Goal: Task Accomplishment & Management: Complete application form

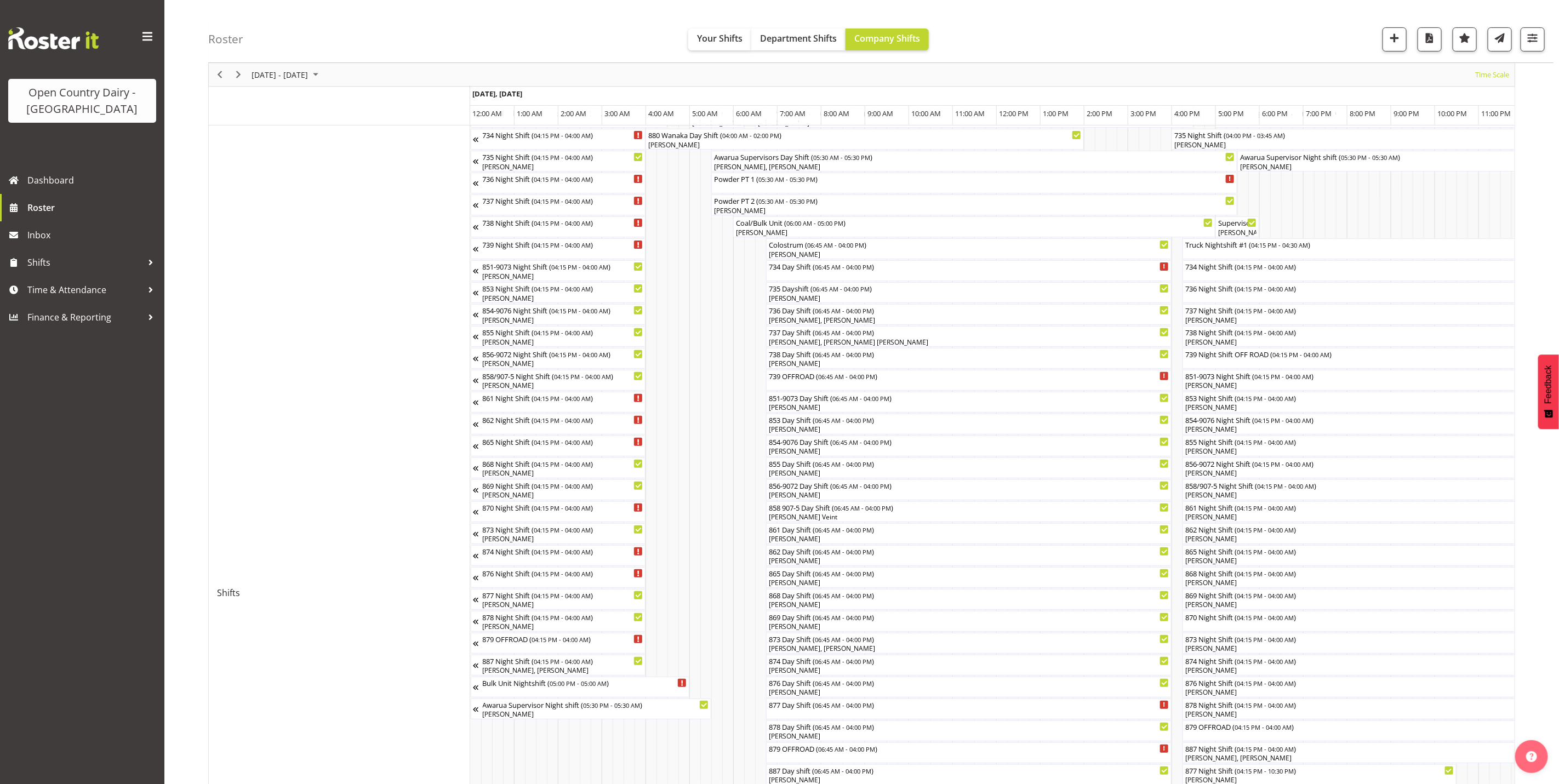
scroll to position [0, 6316]
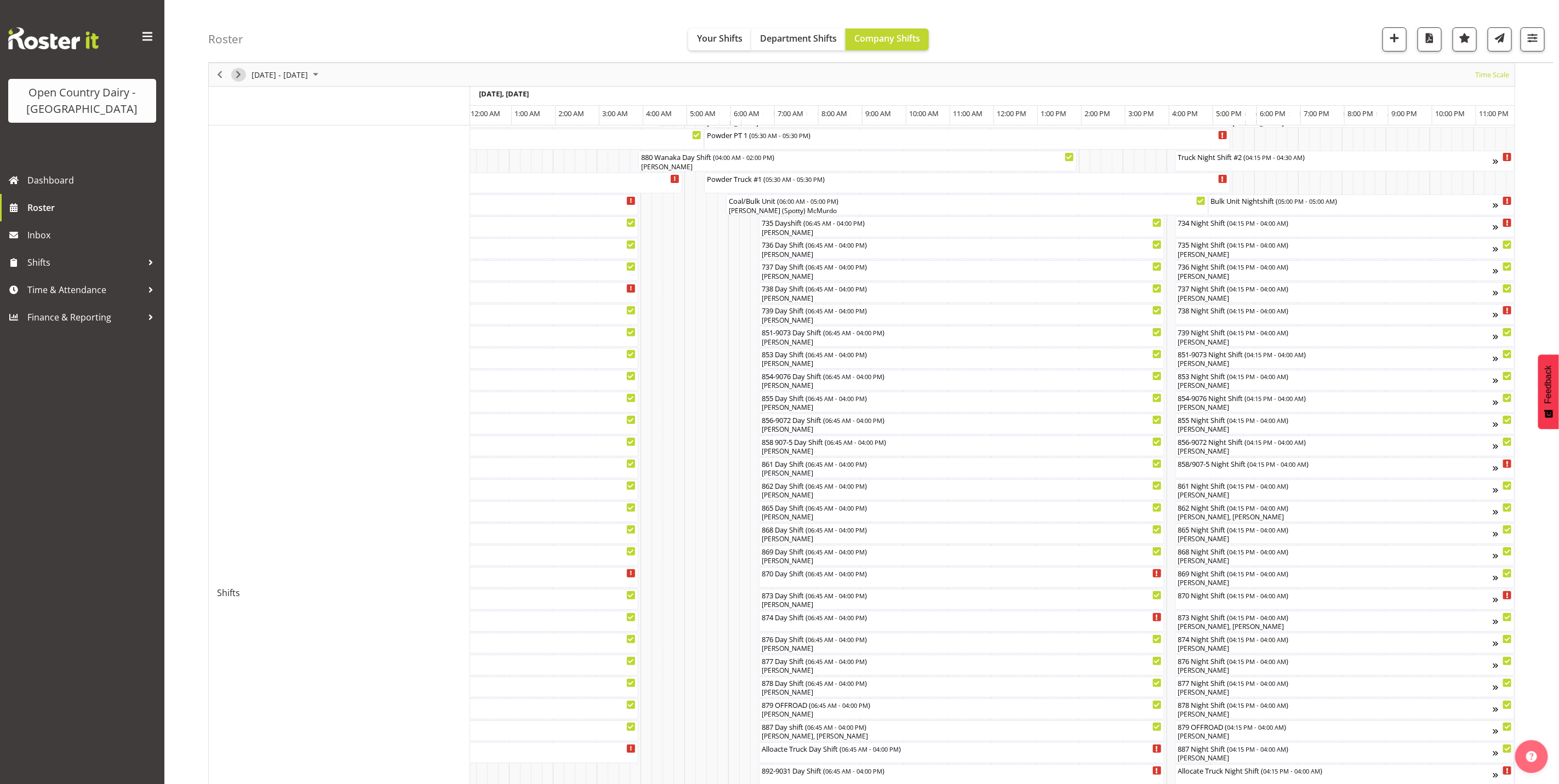
drag, startPoint x: 235, startPoint y: 74, endPoint x: 811, endPoint y: 155, distance: 581.7
click at [235, 74] on span "Next" at bounding box center [238, 75] width 13 height 14
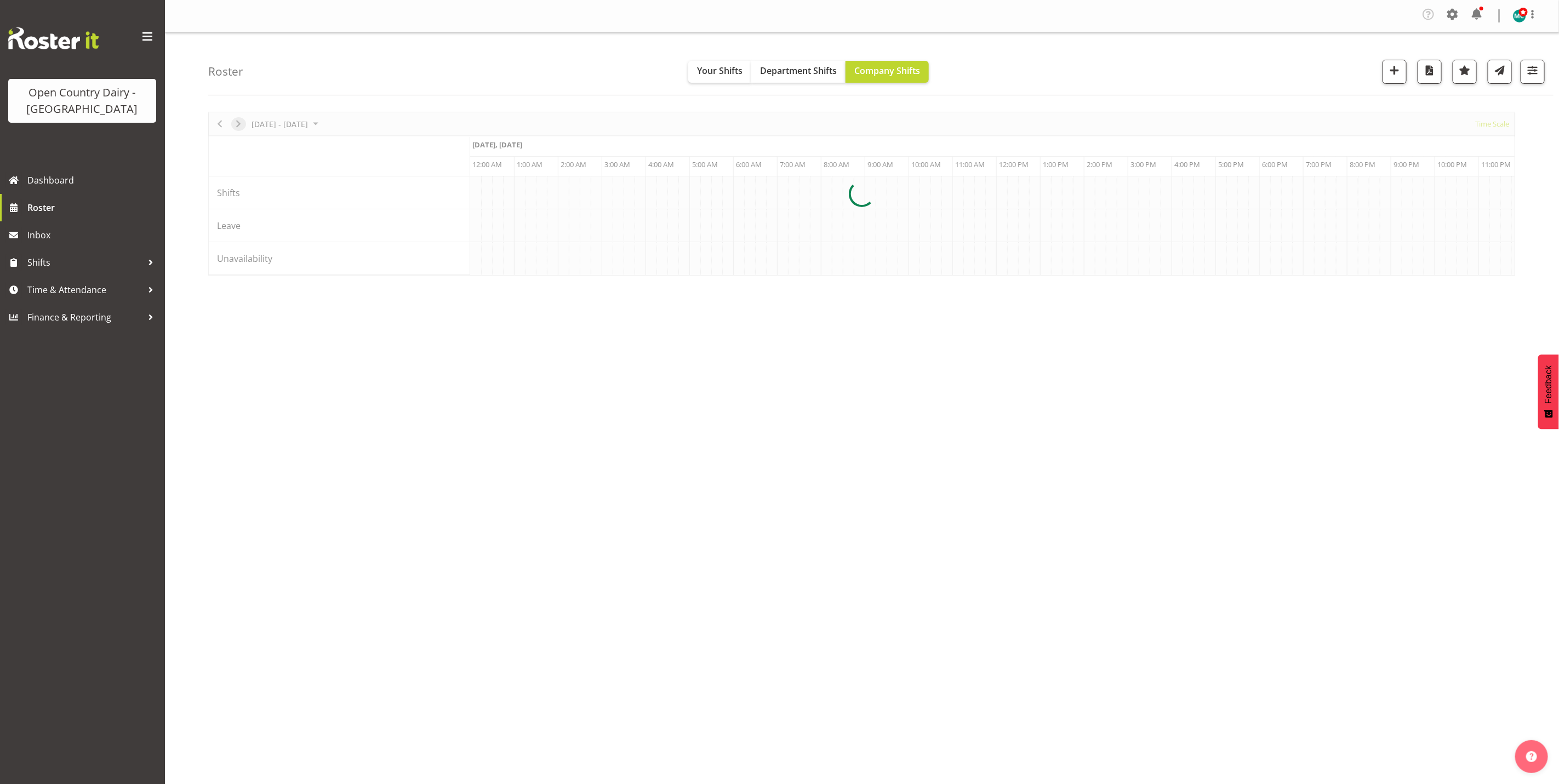
scroll to position [0, 0]
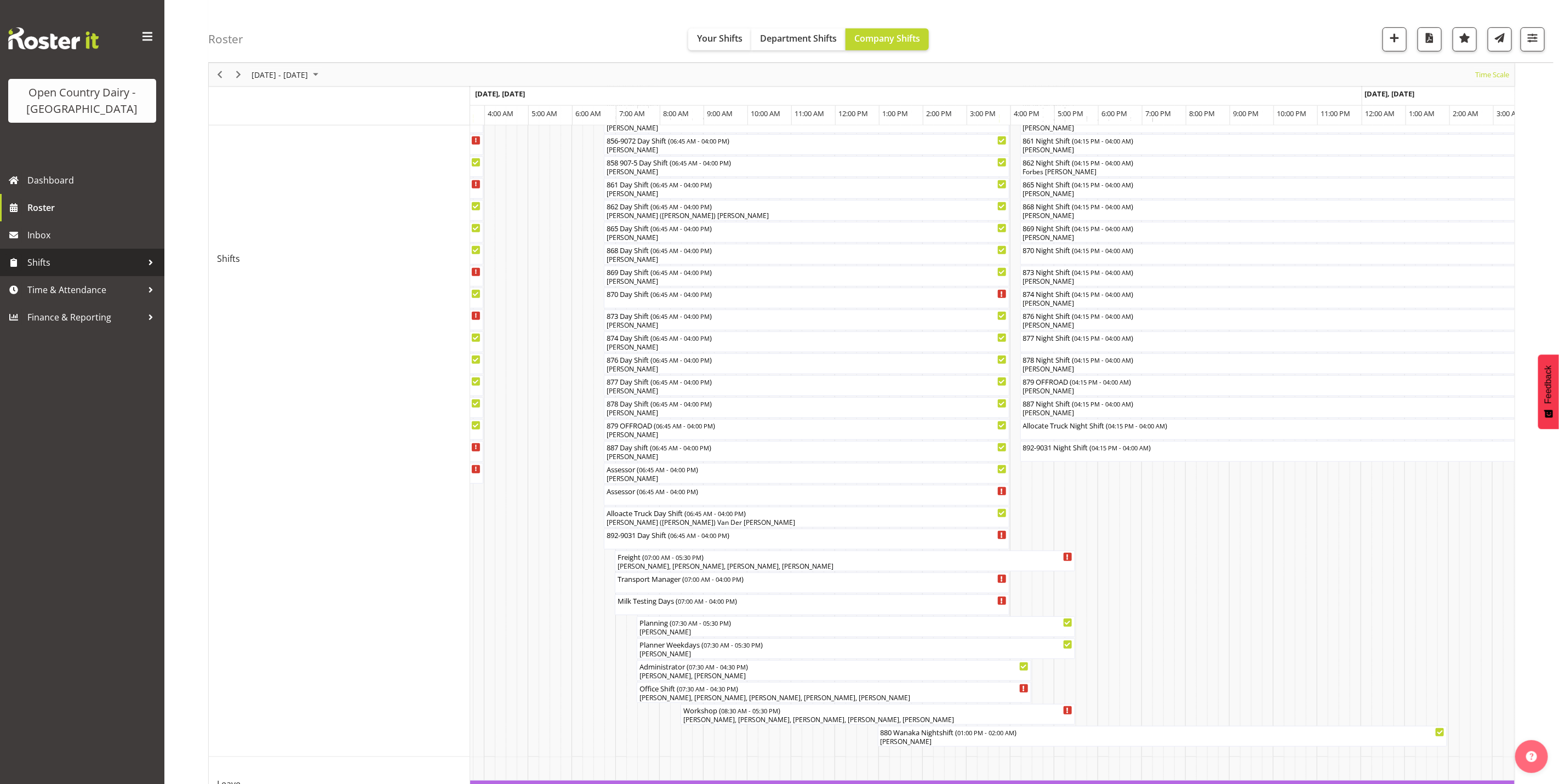
click at [47, 269] on span "Shifts" at bounding box center [85, 263] width 115 height 17
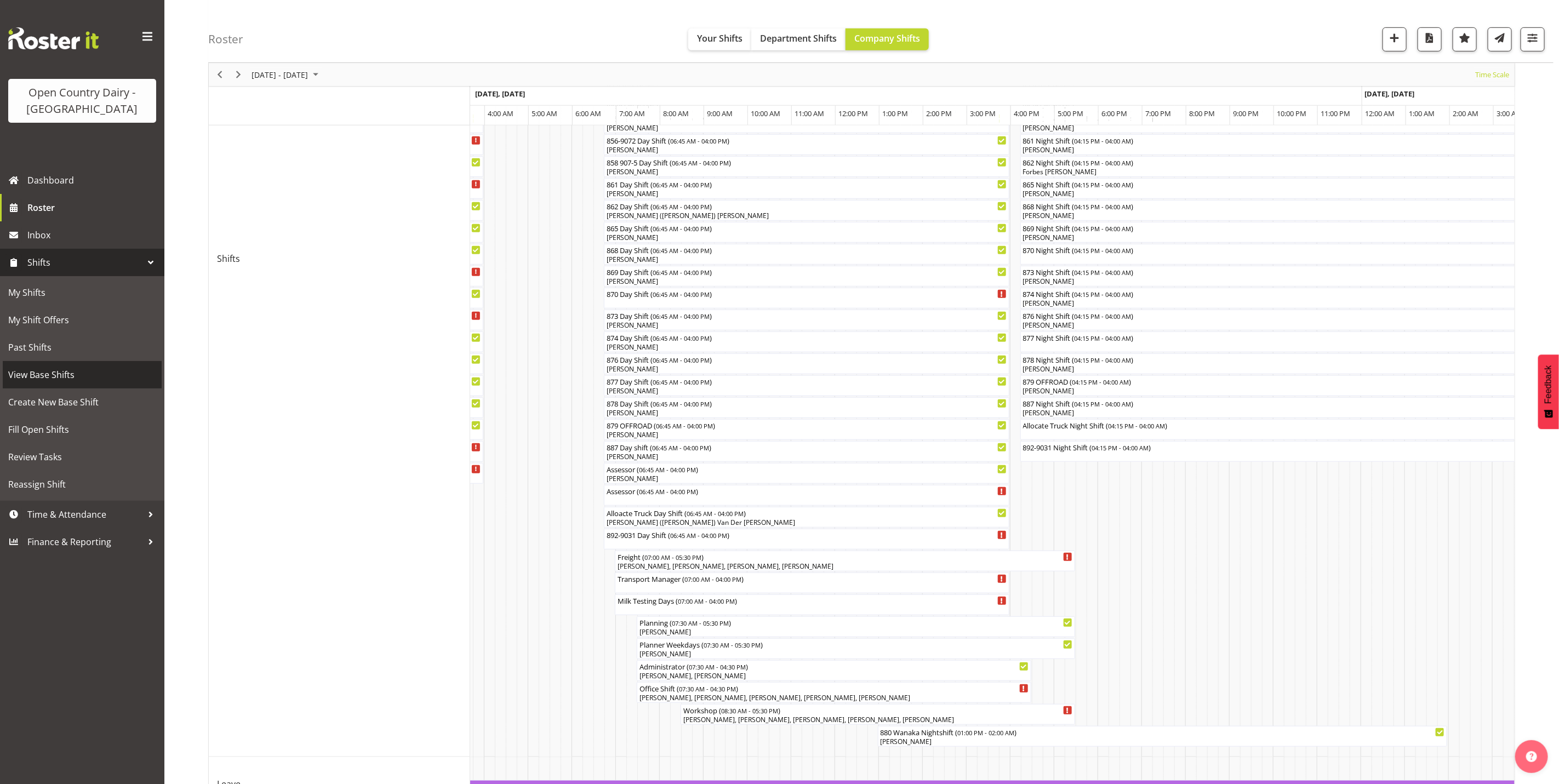
click at [61, 378] on span "View Base Shifts" at bounding box center [82, 375] width 148 height 17
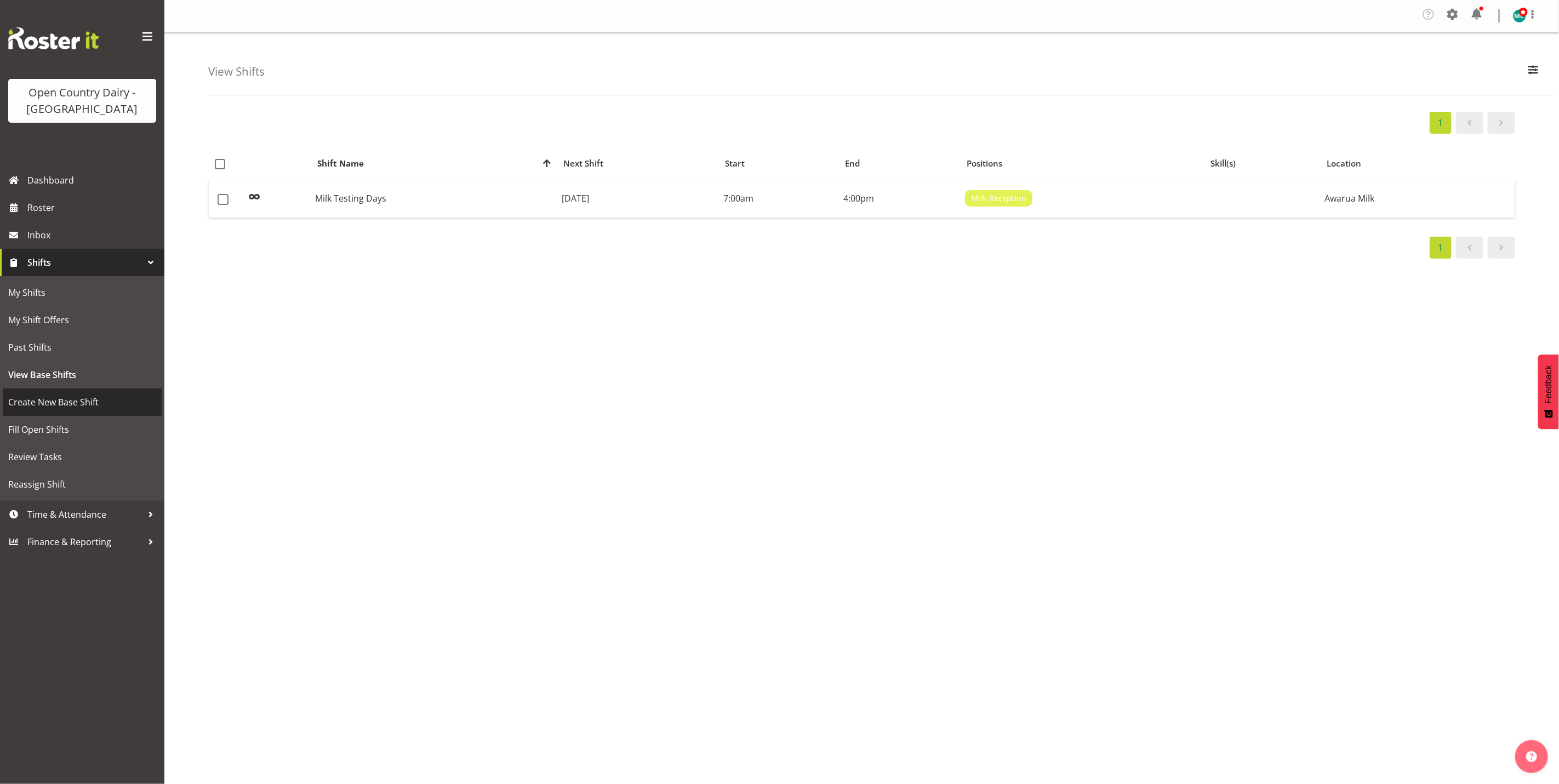
click at [49, 401] on span "Create New Base Shift" at bounding box center [82, 402] width 148 height 17
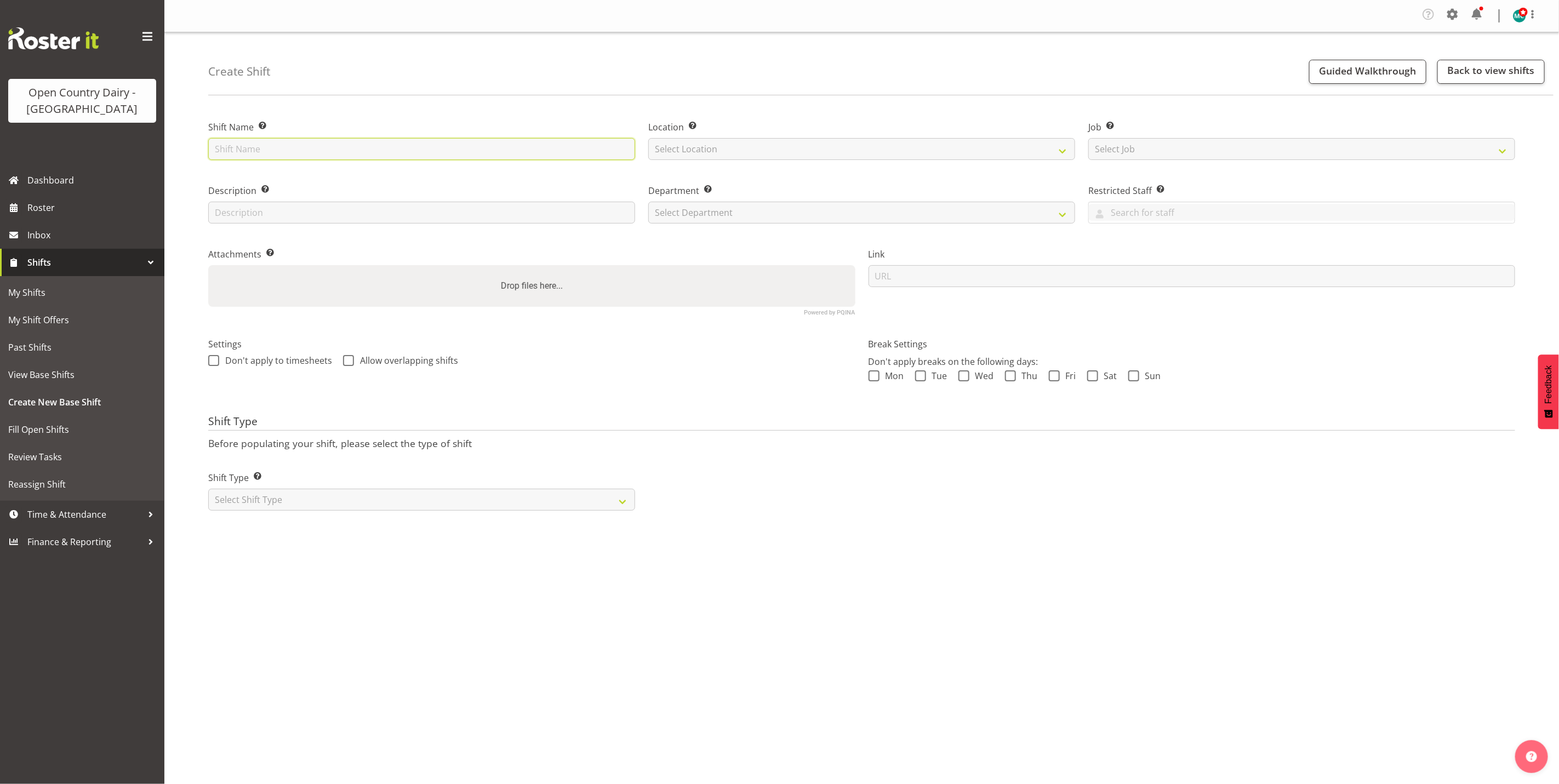
click at [320, 146] on input "text" at bounding box center [422, 148] width 427 height 22
type input "Crew Leader"
click at [288, 222] on input "text" at bounding box center [422, 212] width 427 height 22
click at [306, 210] on input "text" at bounding box center [422, 212] width 427 height 22
type input "Crew Leader"
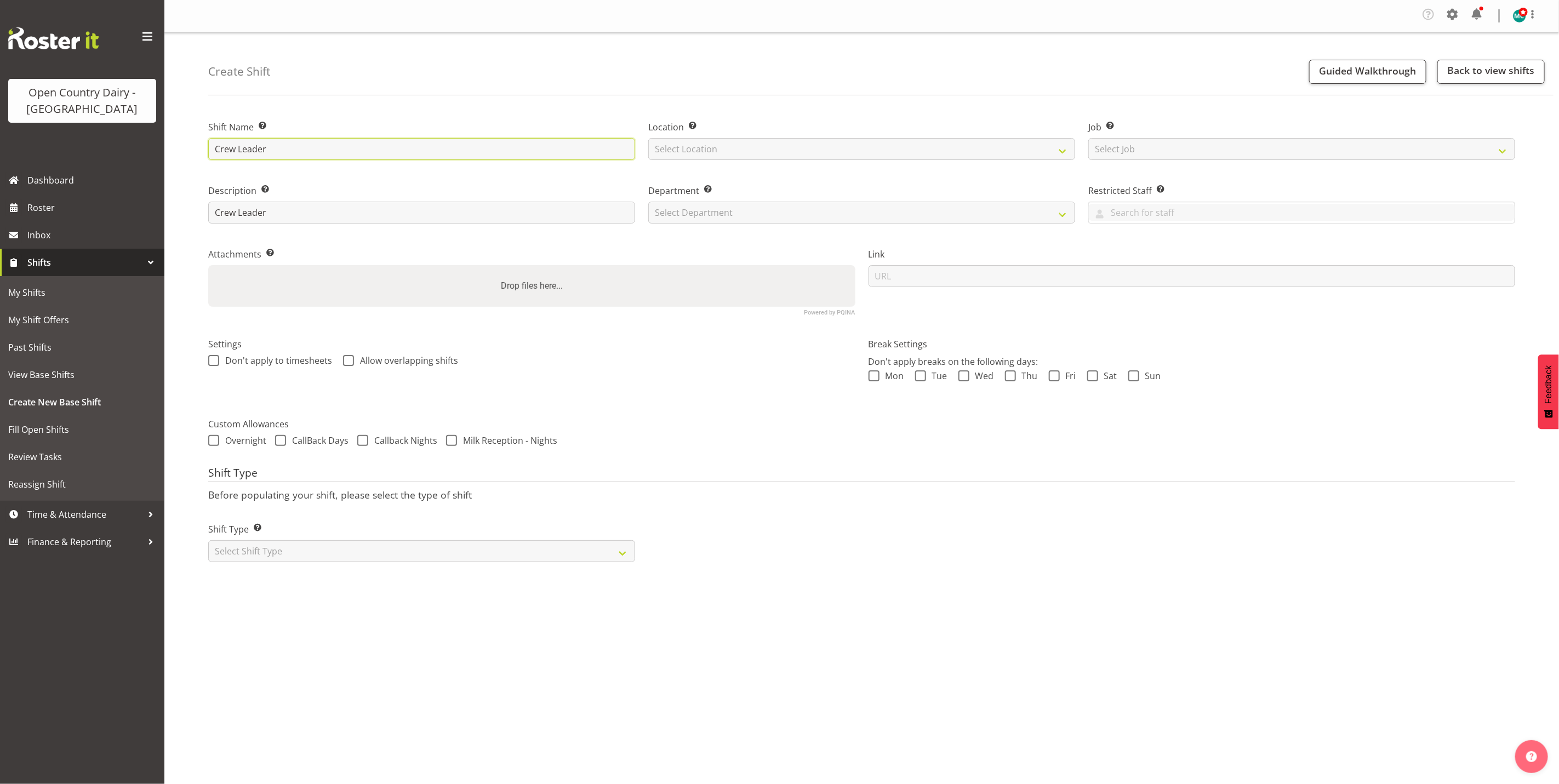
click at [281, 150] on input "Crew Leader" at bounding box center [422, 148] width 427 height 22
type input "Crew Leader Meeting"
click at [853, 148] on select "Select Location Awarua Milk Awarua Office Freight Waharoa Office" at bounding box center [861, 148] width 427 height 22
select select "988"
click at [648, 138] on select "Select Location Awarua Milk Awarua Office Freight Waharoa Office" at bounding box center [861, 148] width 427 height 22
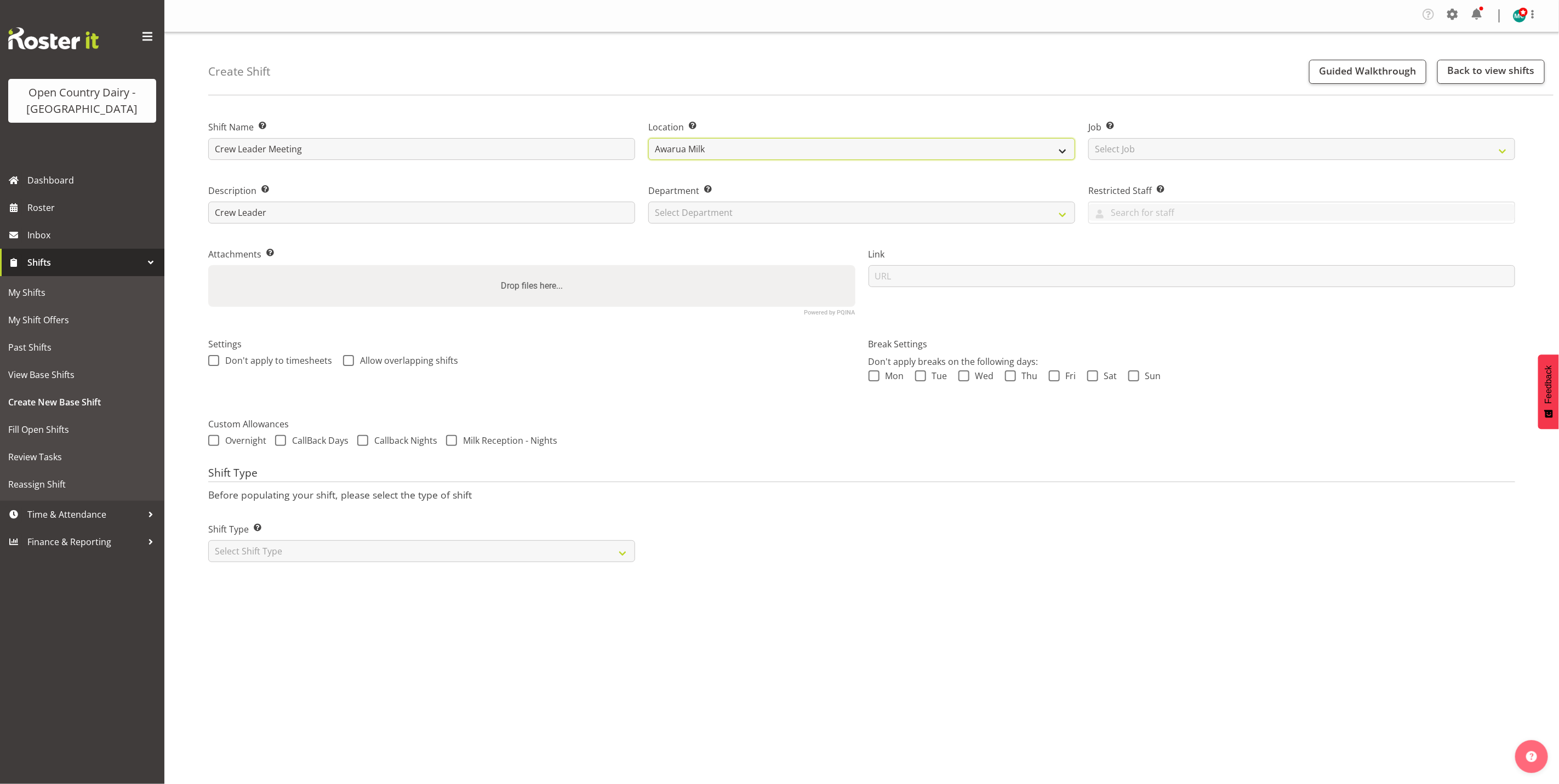
click at [836, 148] on select "Awarua Milk Awarua Office Freight Waharoa Office" at bounding box center [861, 148] width 427 height 22
click at [648, 138] on select "Awarua Milk Awarua Office Freight Waharoa Office" at bounding box center [861, 148] width 427 height 22
click at [736, 210] on select "Select Department" at bounding box center [861, 212] width 427 height 22
click at [1066, 210] on select "Select Department" at bounding box center [861, 212] width 427 height 22
click at [1060, 219] on select "Select Department" at bounding box center [861, 212] width 427 height 22
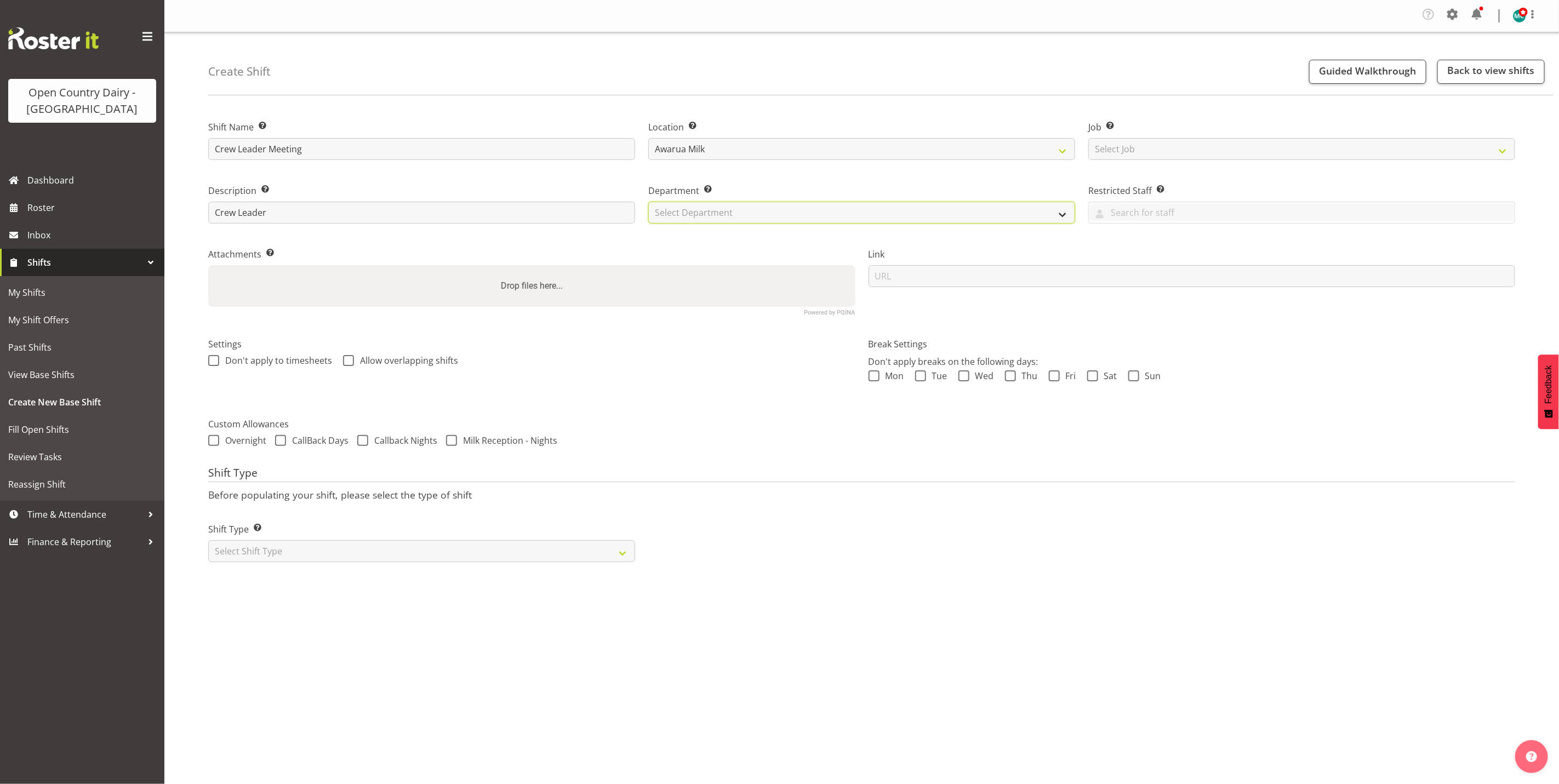
click at [1054, 217] on select "Select Department" at bounding box center [861, 212] width 427 height 22
click at [329, 546] on select "Select Shift Type One Off Shift Recurring Shift Rotating Shift" at bounding box center [422, 551] width 427 height 22
select select "recurring"
click at [208, 540] on select "Select Shift Type One Off Shift Recurring Shift Rotating Shift" at bounding box center [422, 551] width 427 height 22
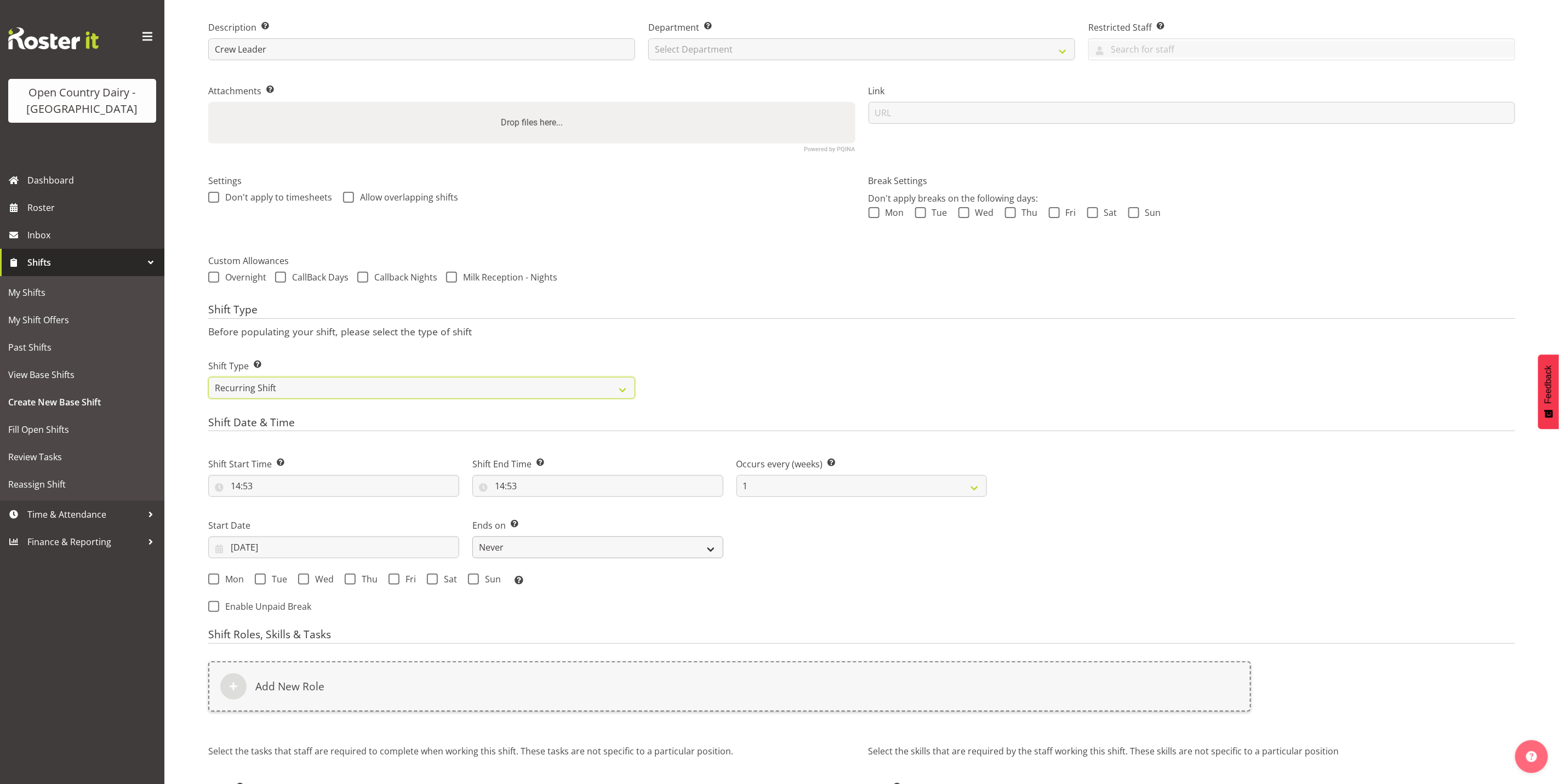
scroll to position [164, 0]
click at [792, 481] on select "1 2 3 4 5 6 7 8 9 10 11 12" at bounding box center [862, 484] width 251 height 22
select select "4"
click at [736, 474] on select "1 2 3 4 5 6 7 8 9 10 11 12" at bounding box center [862, 484] width 251 height 22
click at [301, 577] on span at bounding box center [303, 577] width 11 height 11
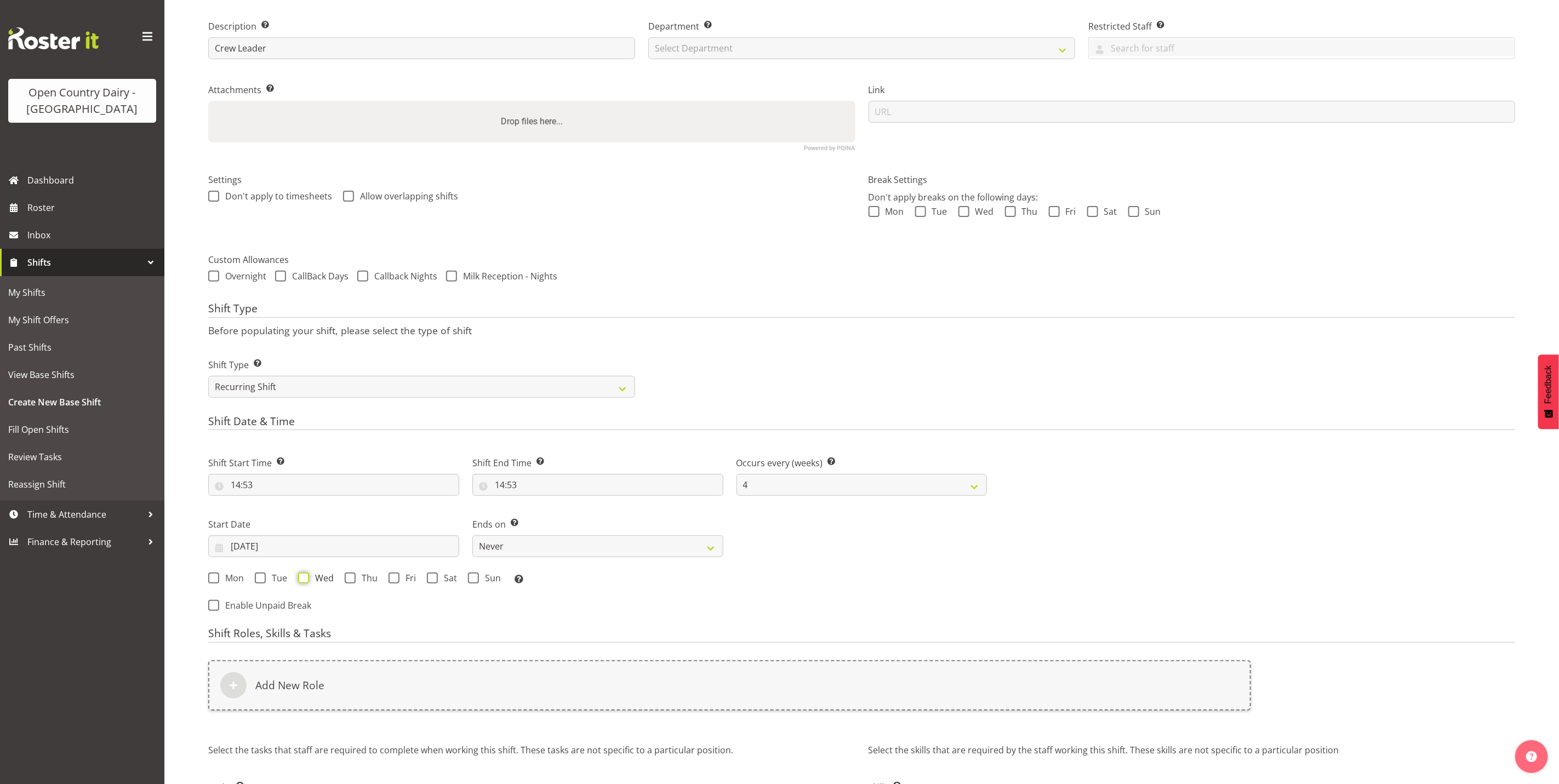
click at [301, 577] on input "Wed" at bounding box center [301, 577] width 7 height 7
checkbox input "true"
click at [235, 549] on input "29/08/2025" at bounding box center [334, 546] width 251 height 22
click at [315, 582] on select "January February March April May June July August September October November De…" at bounding box center [284, 577] width 75 height 22
select select "8"
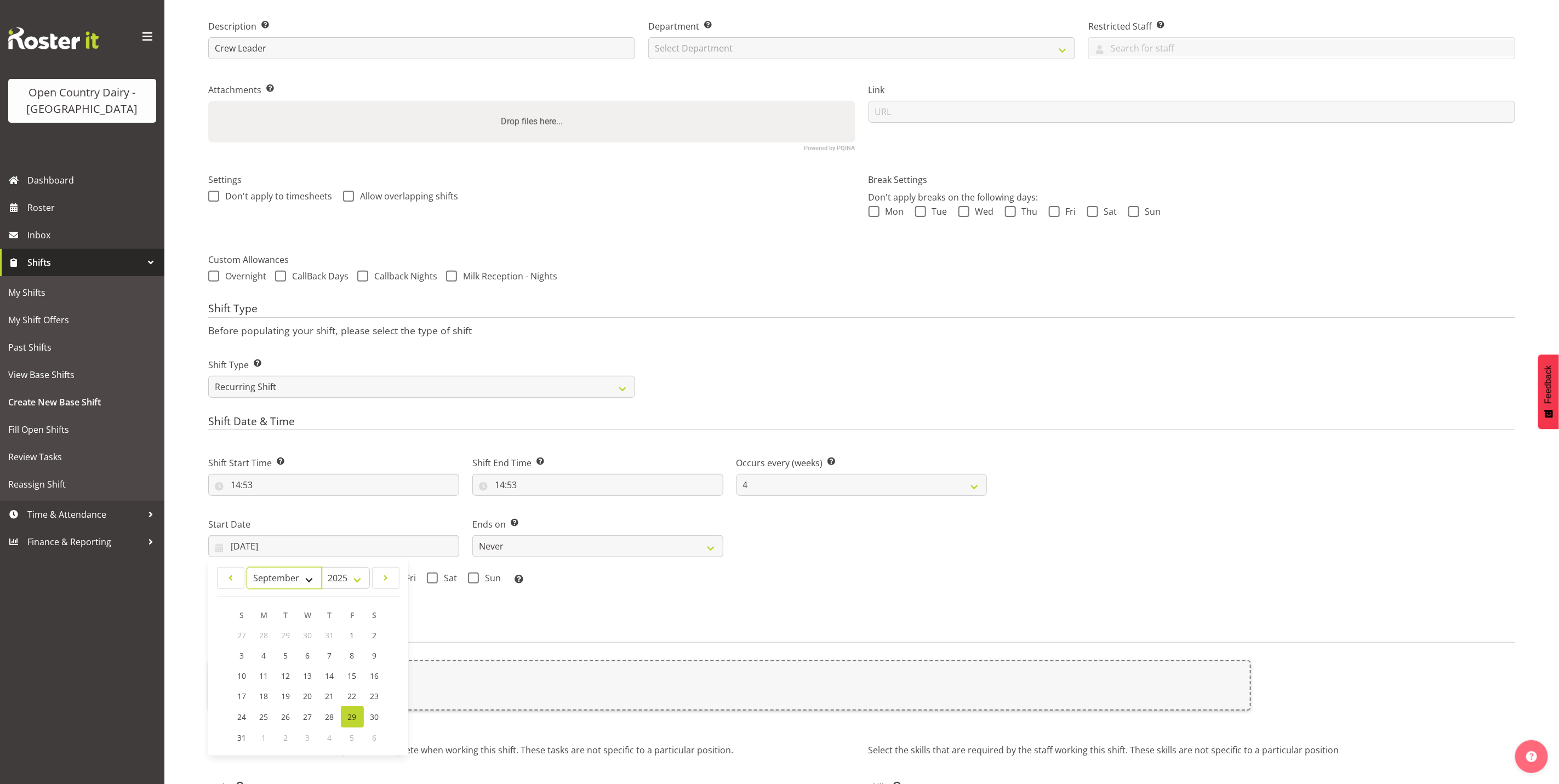
click at [247, 568] on select "January February March April May June July August September October November De…" at bounding box center [284, 577] width 75 height 22
click at [308, 635] on span "3" at bounding box center [309, 635] width 5 height 11
type input "03/09/2025"
click at [235, 485] on input "14:53" at bounding box center [334, 484] width 251 height 22
click at [282, 518] on select "00 01 02 03 04 05 06 07 08 09 10 11 12 13 14 15 16 17 18 19 20 21 22 23" at bounding box center [283, 513] width 25 height 22
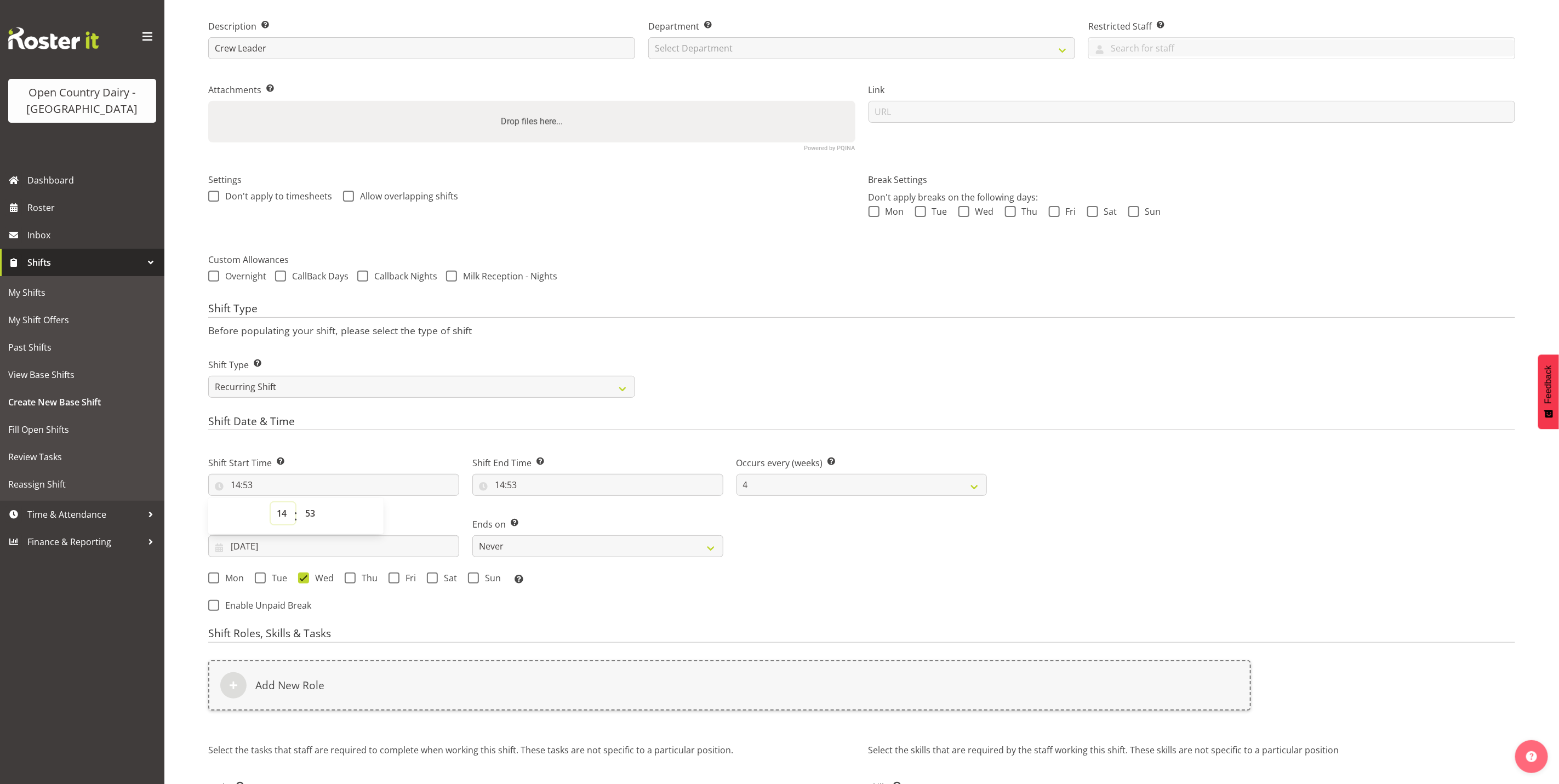
select select "15"
click at [271, 503] on select "00 01 02 03 04 05 06 07 08 09 10 11 12 13 14 15 16 17 18 19 20 21 22 23" at bounding box center [283, 513] width 25 height 22
type input "15:53"
click at [311, 517] on select "00 01 02 03 04 05 06 07 08 09 10 11 12 13 14 15 16 17 18 19 20 21 22 23 24 25 2…" at bounding box center [311, 513] width 25 height 22
select select "0"
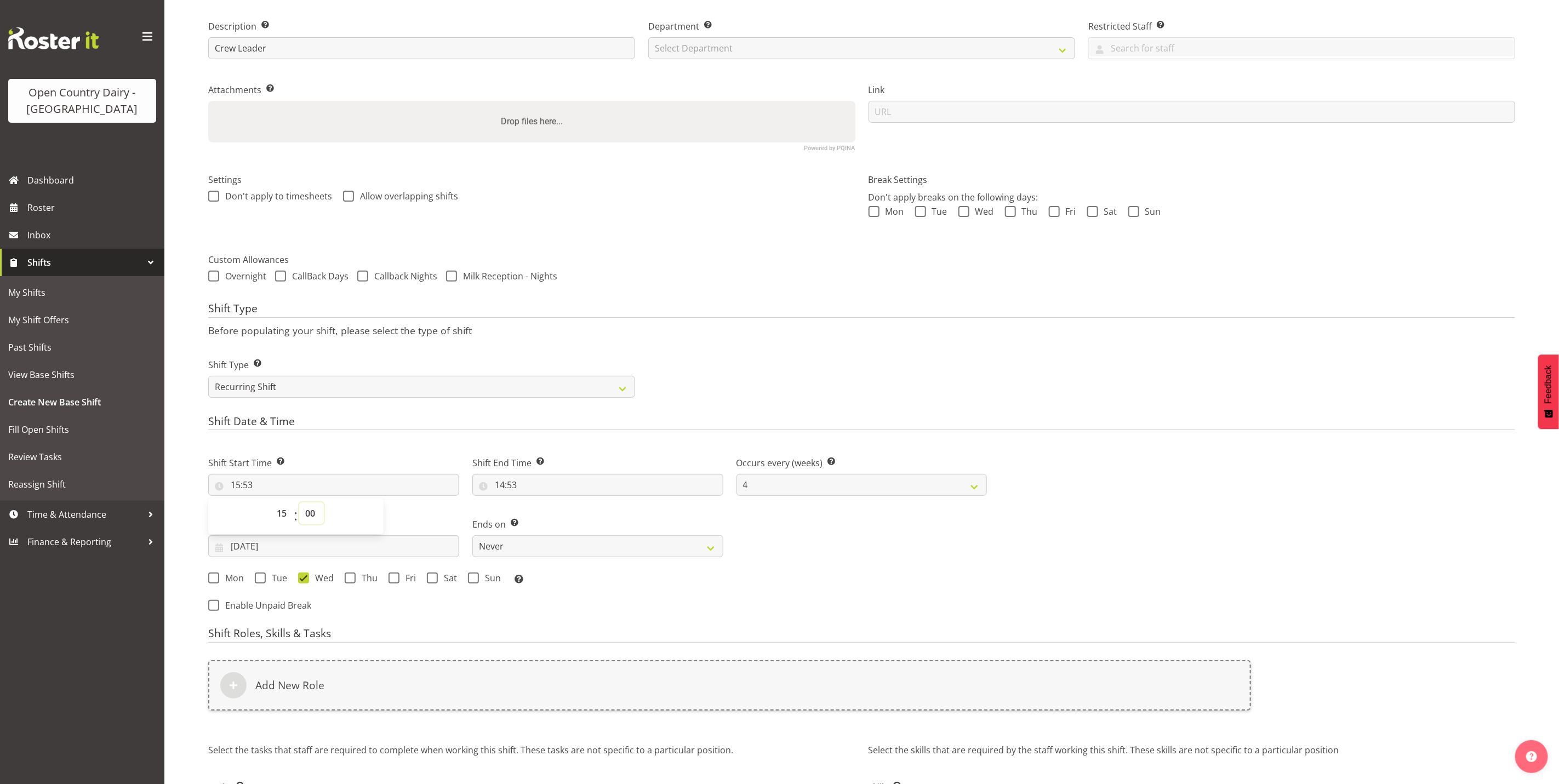
click at [299, 503] on select "00 01 02 03 04 05 06 07 08 09 10 11 12 13 14 15 16 17 18 19 20 21 22 23 24 25 2…" at bounding box center [311, 513] width 25 height 22
type input "15:00"
click at [508, 483] on input "14:53" at bounding box center [598, 484] width 251 height 22
click at [546, 515] on select "00 01 02 03 04 05 06 07 08 09 10 11 12 13 14 15 16 17 18 19 20 21 22 23" at bounding box center [547, 513] width 25 height 22
select select "16"
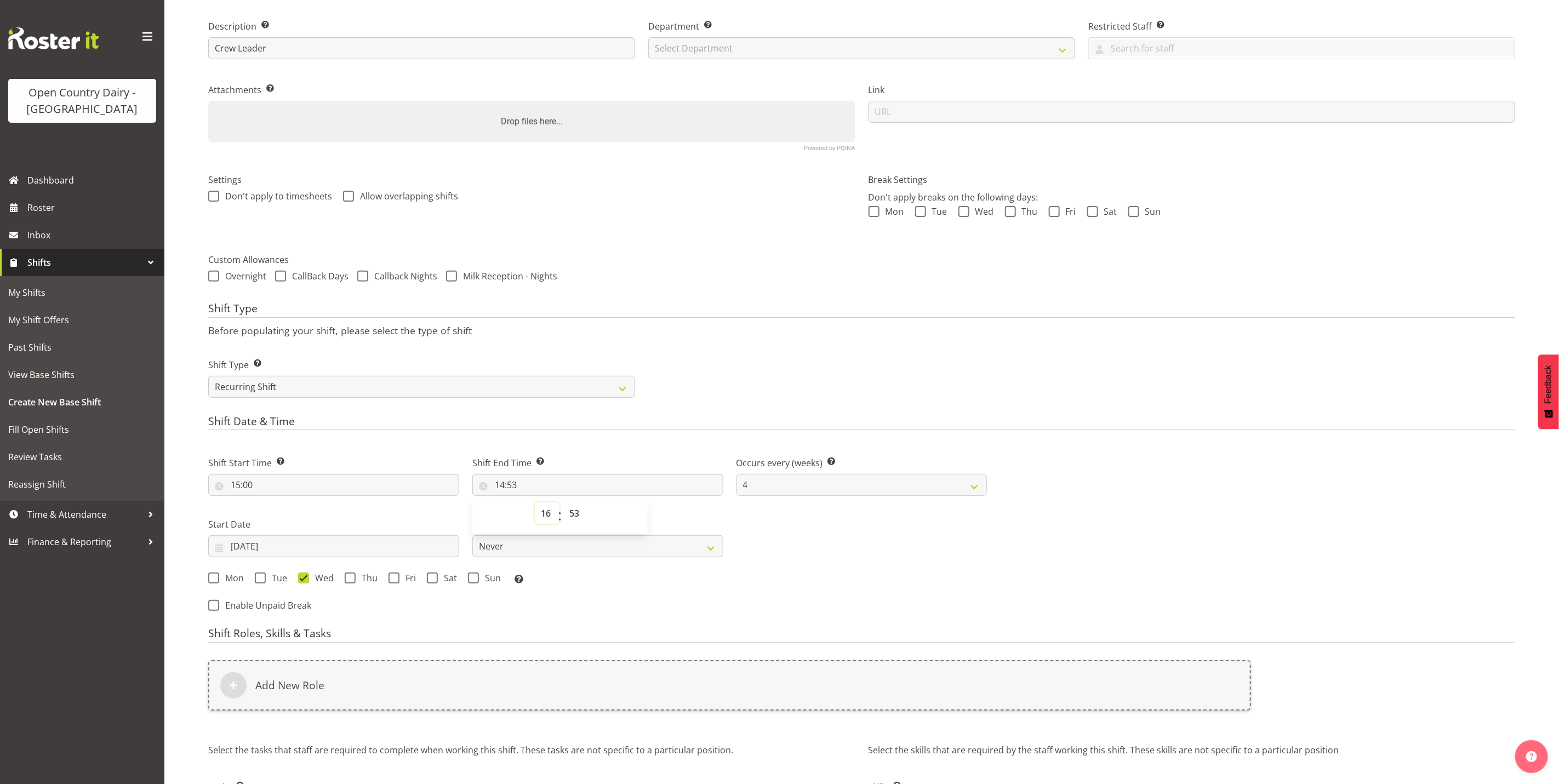
click at [535, 503] on select "00 01 02 03 04 05 06 07 08 09 10 11 12 13 14 15 16 17 18 19 20 21 22 23" at bounding box center [547, 513] width 25 height 22
type input "16:53"
click at [580, 516] on select "00 01 02 03 04 05 06 07 08 09 10 11 12 13 14 15 16 17 18 19 20 21 22 23 24 25 2…" at bounding box center [575, 513] width 25 height 22
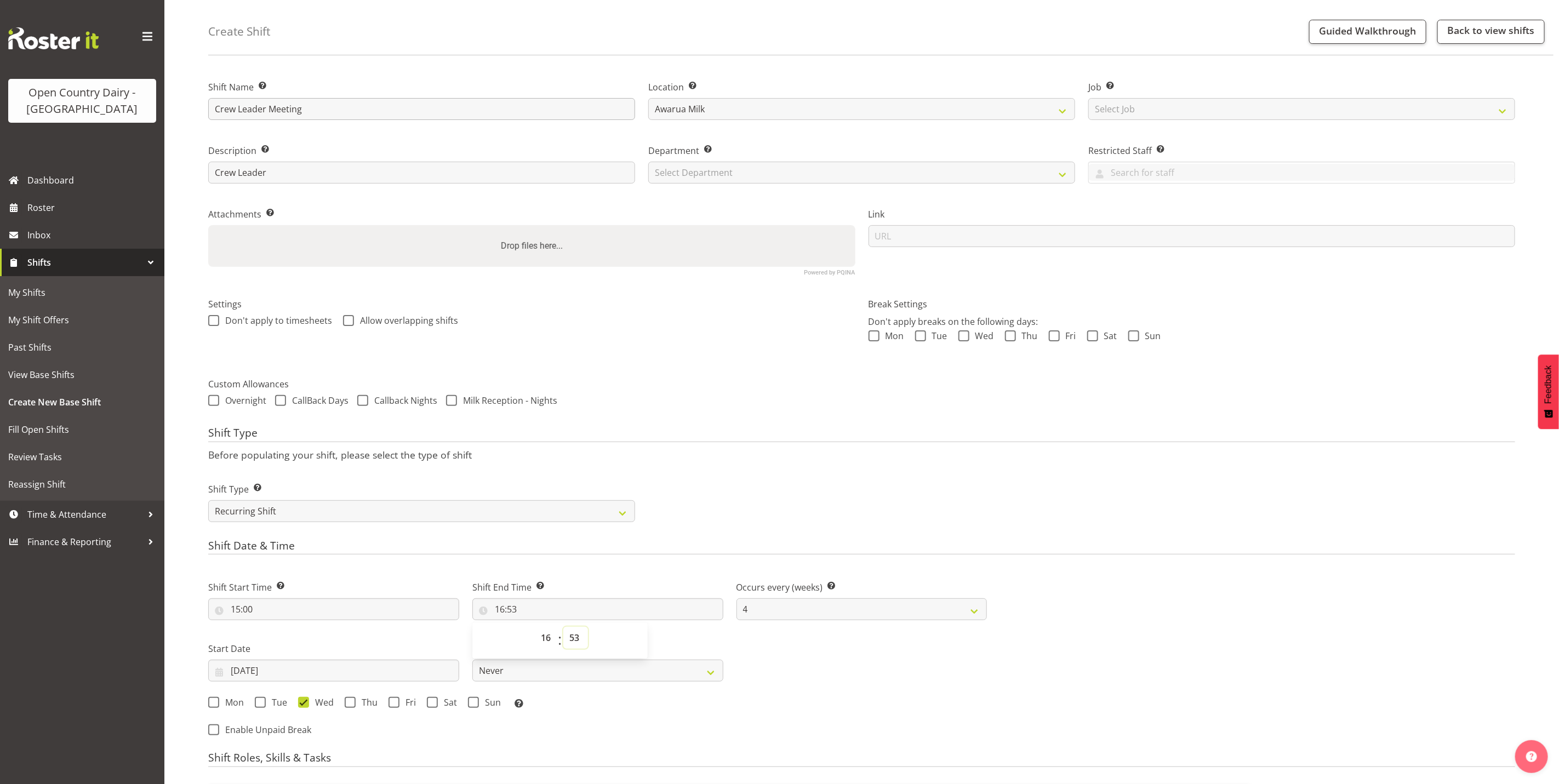
scroll to position [0, 0]
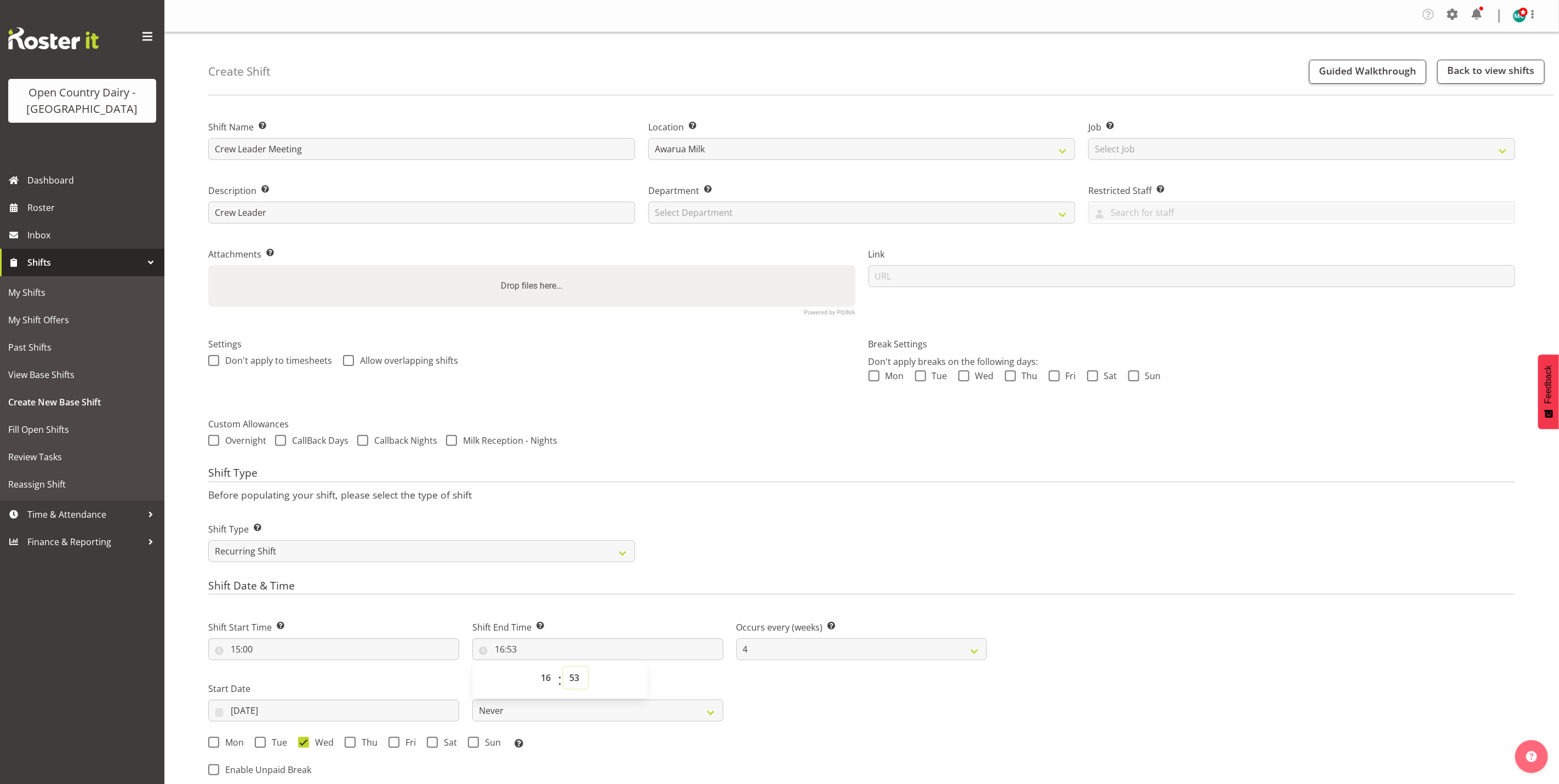
click at [580, 683] on select "00 01 02 03 04 05 06 07 08 09 10 11 12 13 14 15 16 17 18 19 20 21 22 23 24 25 2…" at bounding box center [575, 677] width 25 height 22
select select "0"
click at [563, 667] on select "00 01 02 03 04 05 06 07 08 09 10 11 12 13 14 15 16 17 18 19 20 21 22 23 24 25 2…" at bounding box center [575, 677] width 25 height 22
type input "16:00"
click at [349, 356] on span at bounding box center [348, 360] width 11 height 11
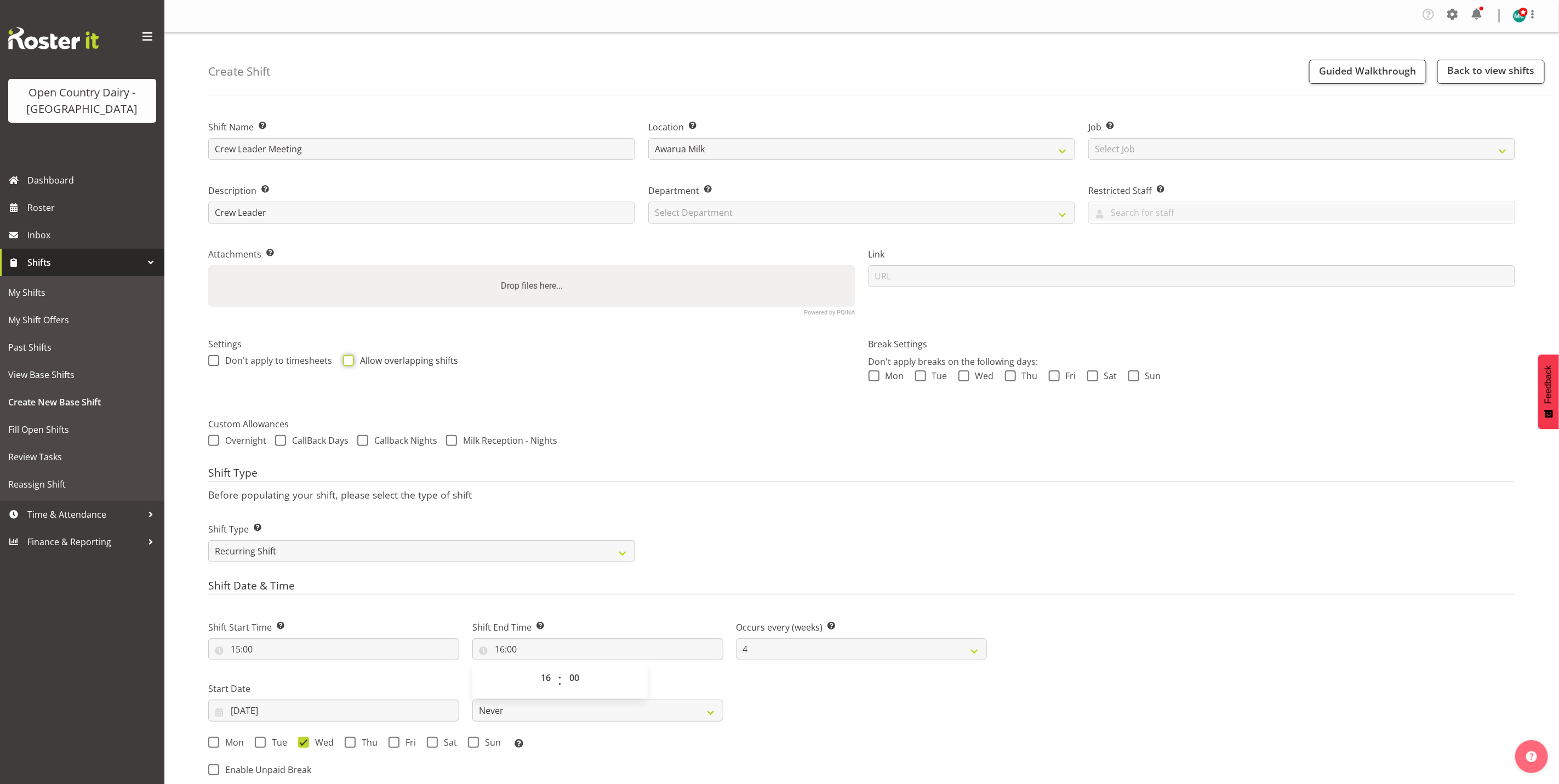
click at [349, 357] on input "Allow overlapping shifts" at bounding box center [346, 360] width 7 height 7
checkbox input "true"
click at [815, 217] on select "Select Department 731 734 735 736 737 738 739 850 851 852 853 854 855 856 857 8…" at bounding box center [861, 212] width 427 height 22
select select "844"
click at [648, 201] on select "Select Department 731 734 735 736 737 738 739 850 851 852 853 854 855 856 857 8…" at bounding box center [861, 212] width 427 height 22
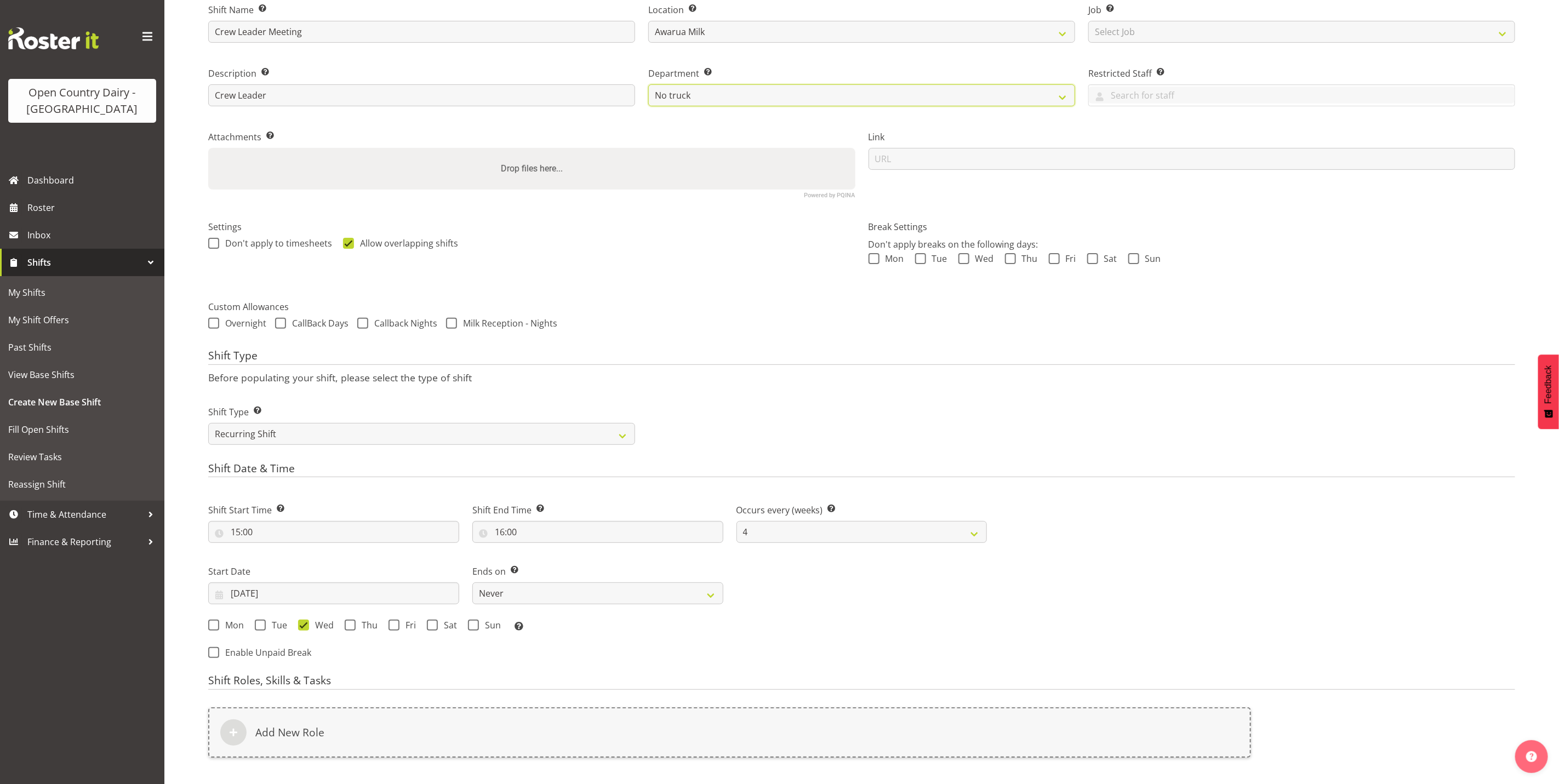
scroll to position [260, 0]
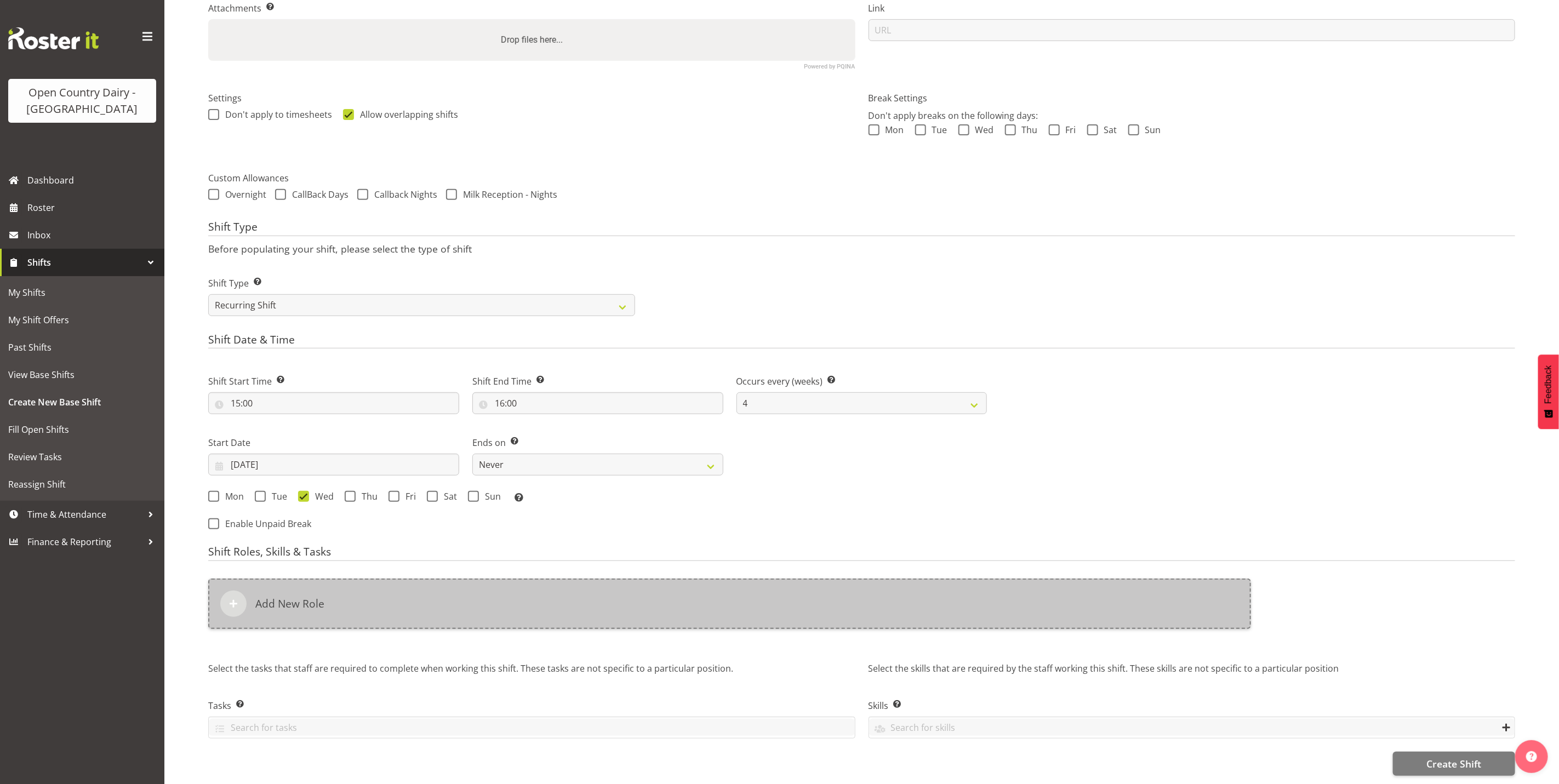
click at [372, 589] on div "Add New Role" at bounding box center [730, 603] width 1043 height 51
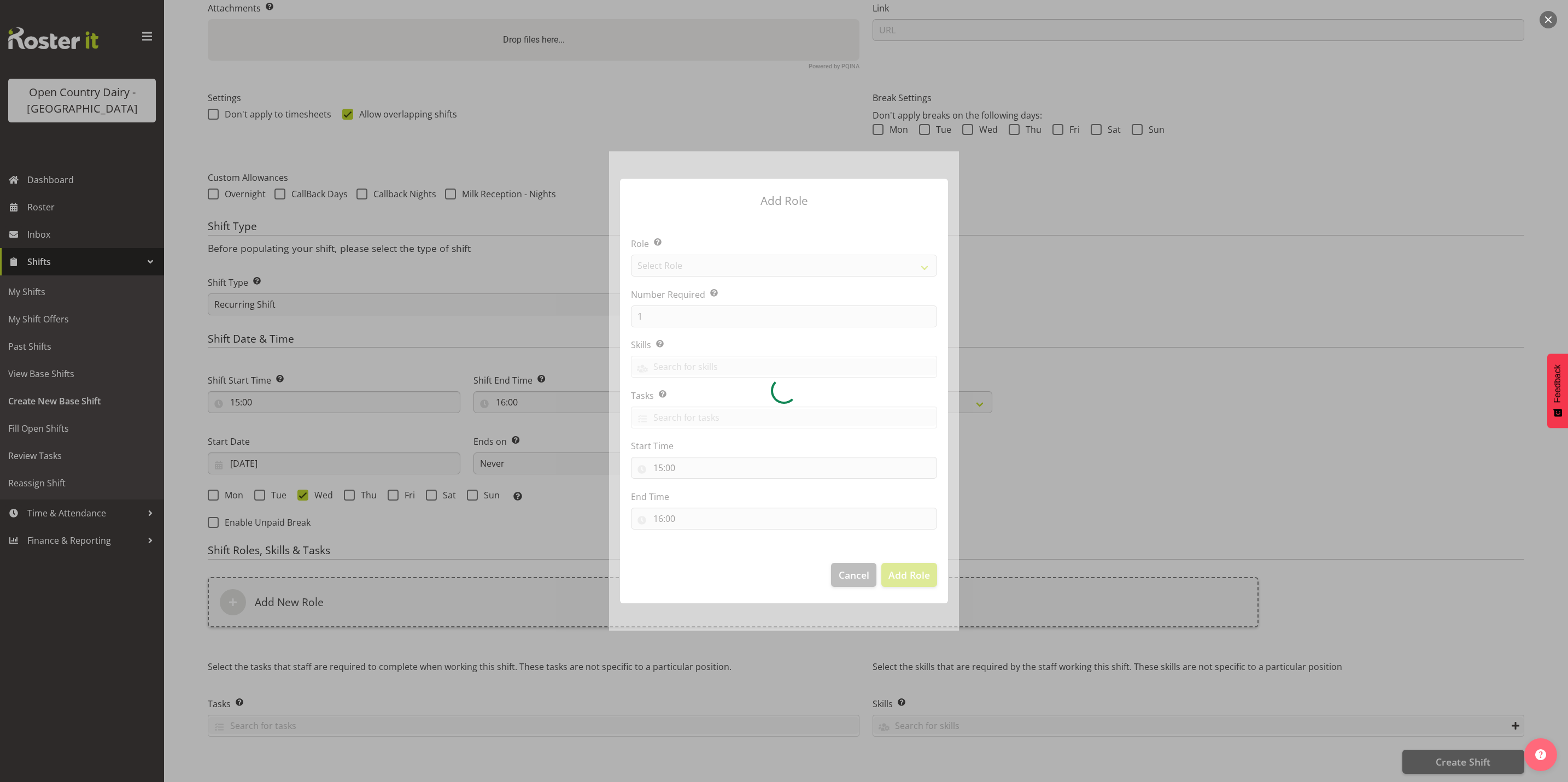
click at [684, 270] on div at bounding box center [783, 391] width 350 height 479
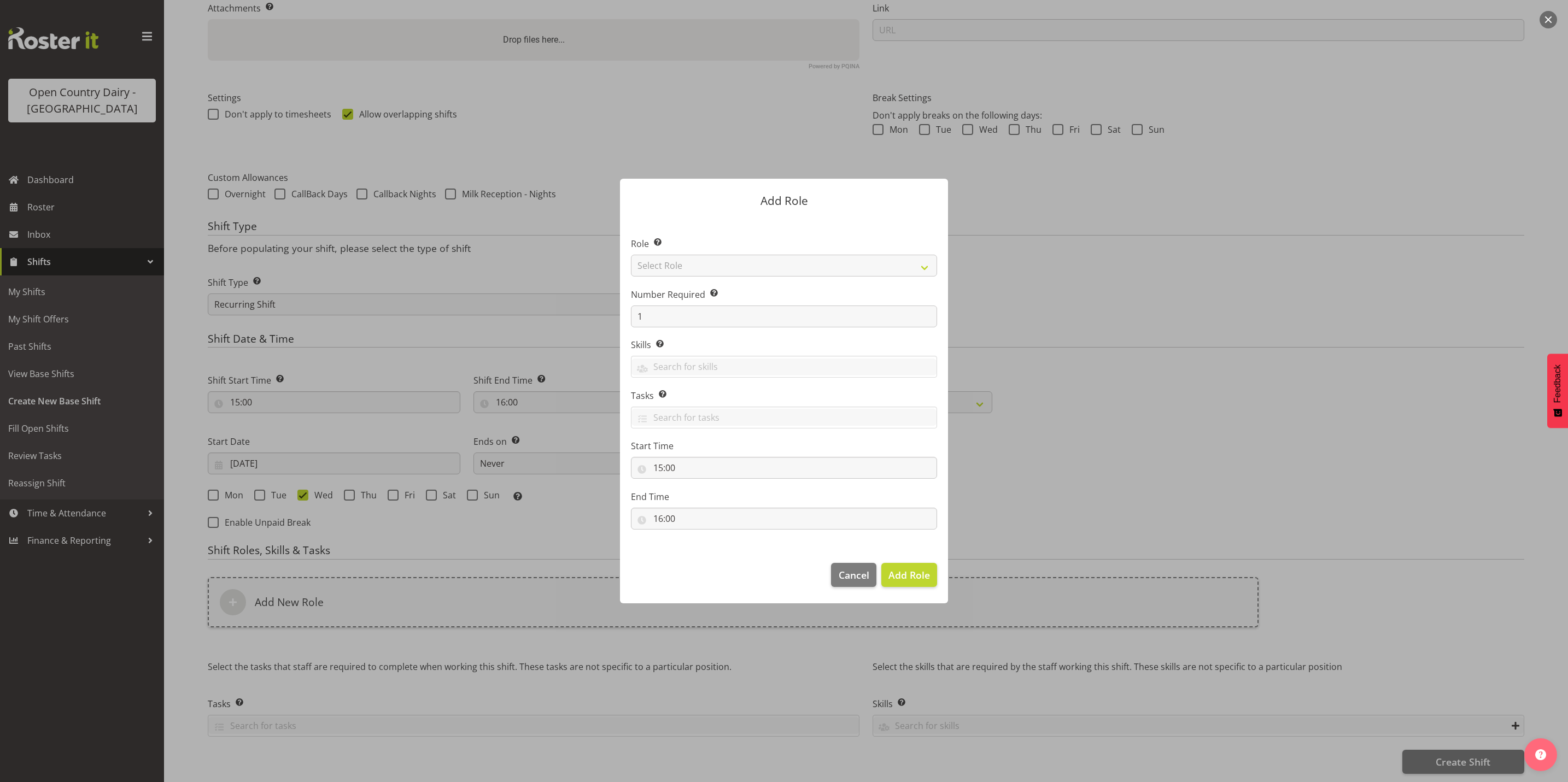
click at [684, 270] on section "Role Select the role you wish to add to the shift. Select Role Crew Leader Driv…" at bounding box center [784, 384] width 328 height 334
click at [684, 270] on select "Select Role Crew Leader Driver Driver Assessor Dayshift Driver Assessor Nightsh…" at bounding box center [783, 265] width 306 height 22
select select "1154"
click at [631, 254] on select "Select Role Crew Leader Driver Driver Assessor Dayshift Driver Assessor Nightsh…" at bounding box center [783, 265] width 306 height 22
click at [683, 316] on input "1" at bounding box center [783, 316] width 306 height 22
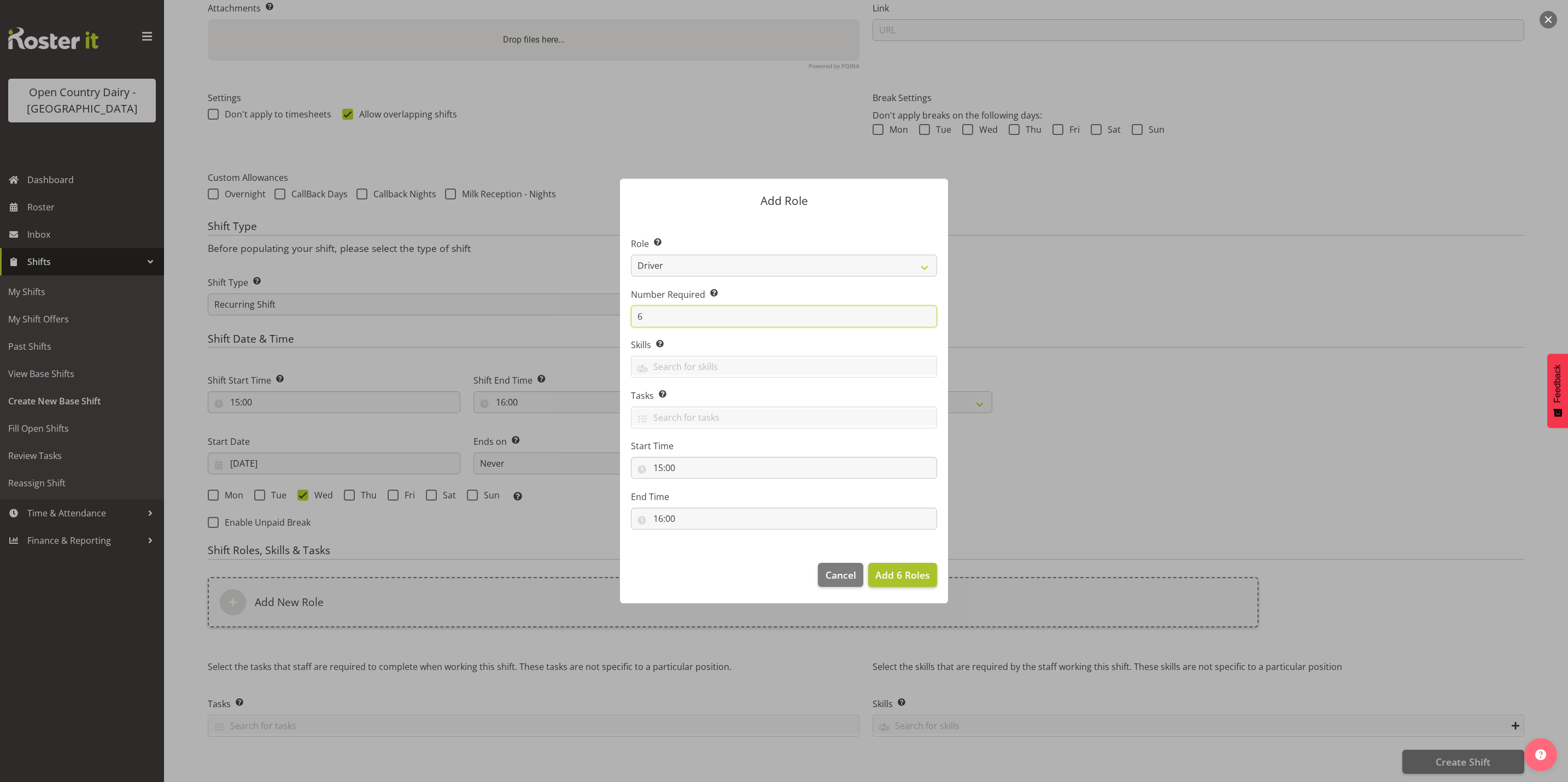
type input "6"
click at [910, 574] on span "Add 6 Roles" at bounding box center [903, 574] width 54 height 13
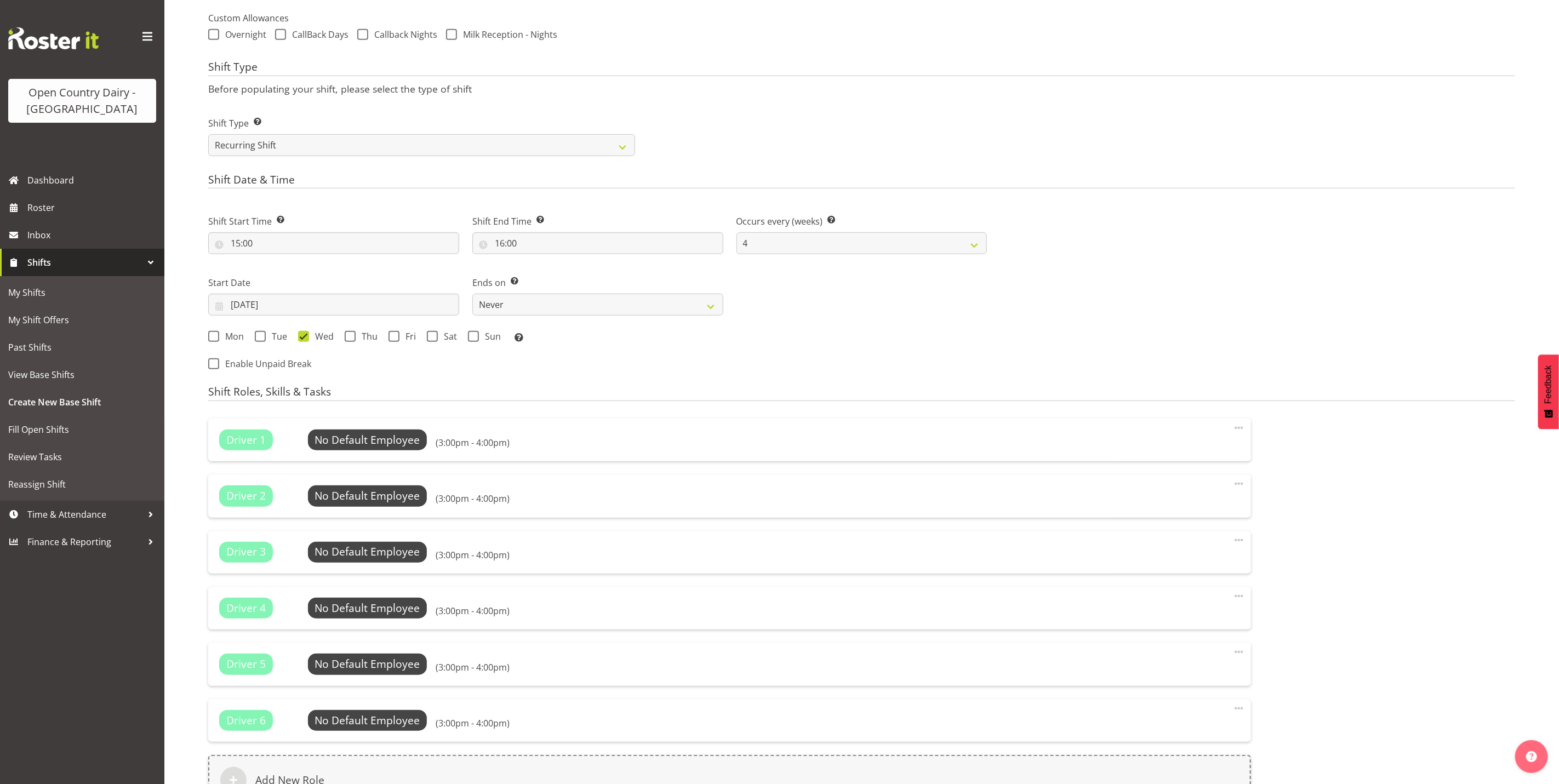
scroll to position [506, 0]
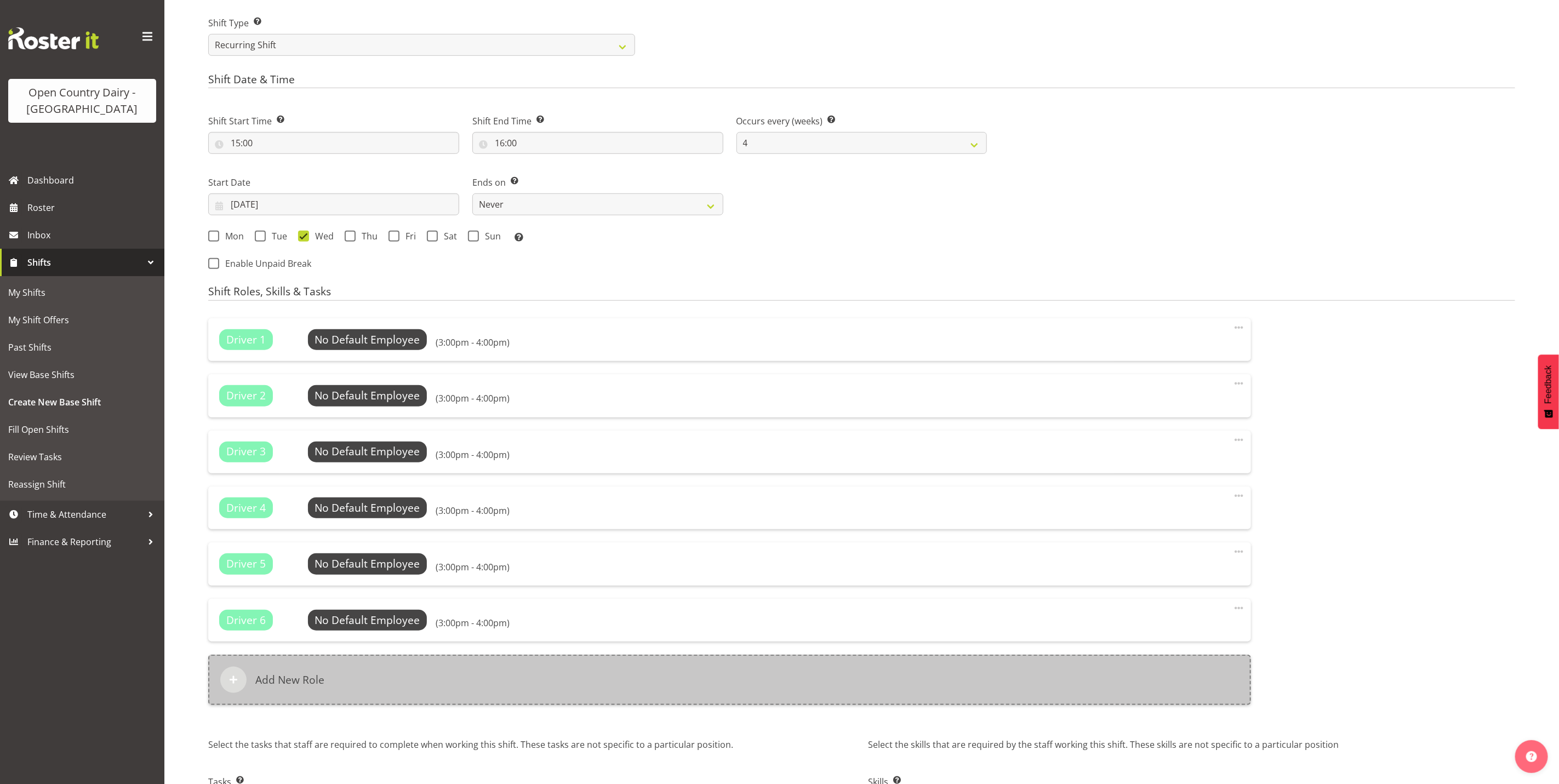
click at [288, 683] on h6 "Add New Role" at bounding box center [289, 680] width 69 height 13
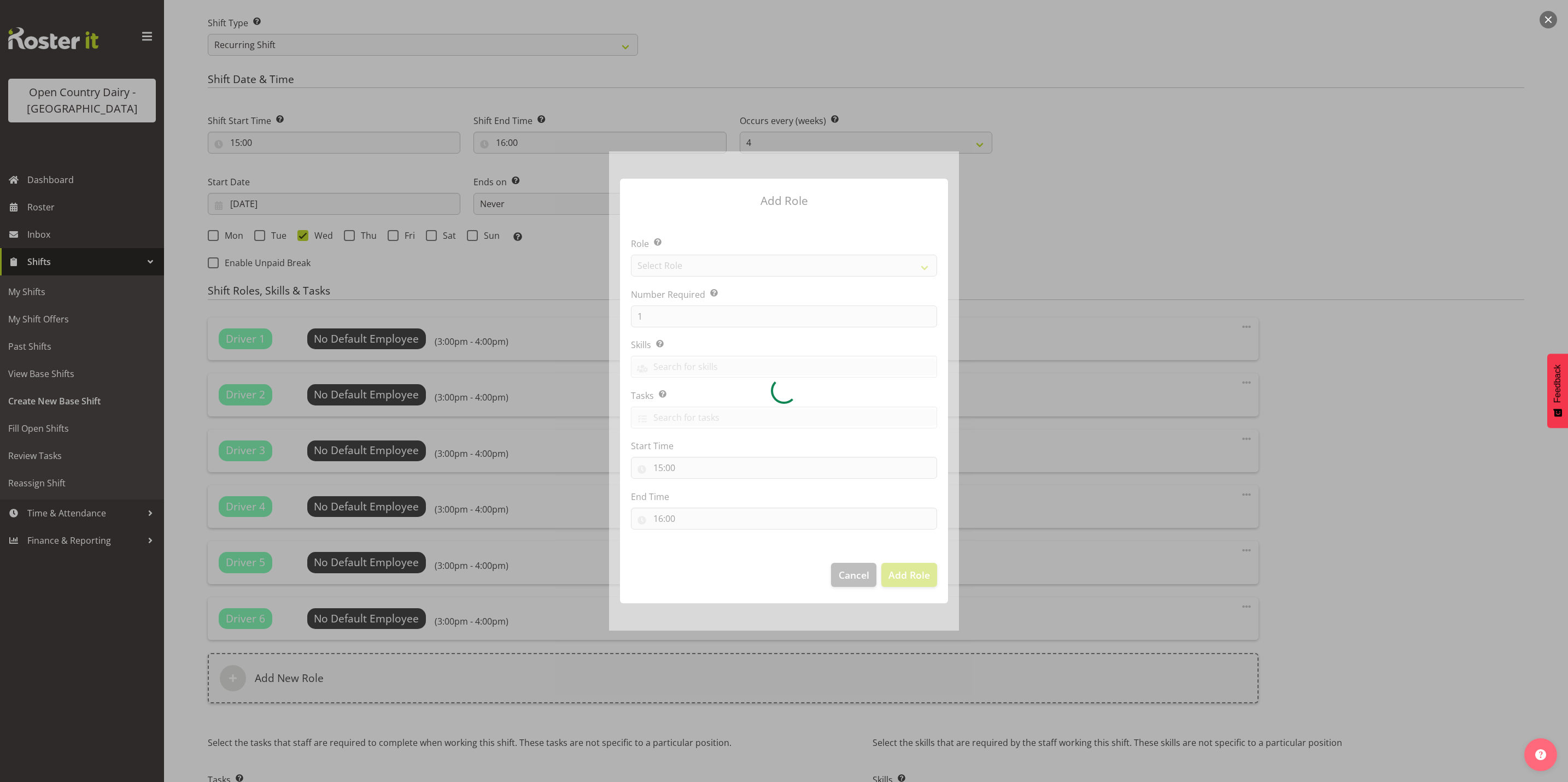
click at [680, 277] on div at bounding box center [783, 391] width 350 height 479
click at [683, 264] on div at bounding box center [783, 391] width 350 height 479
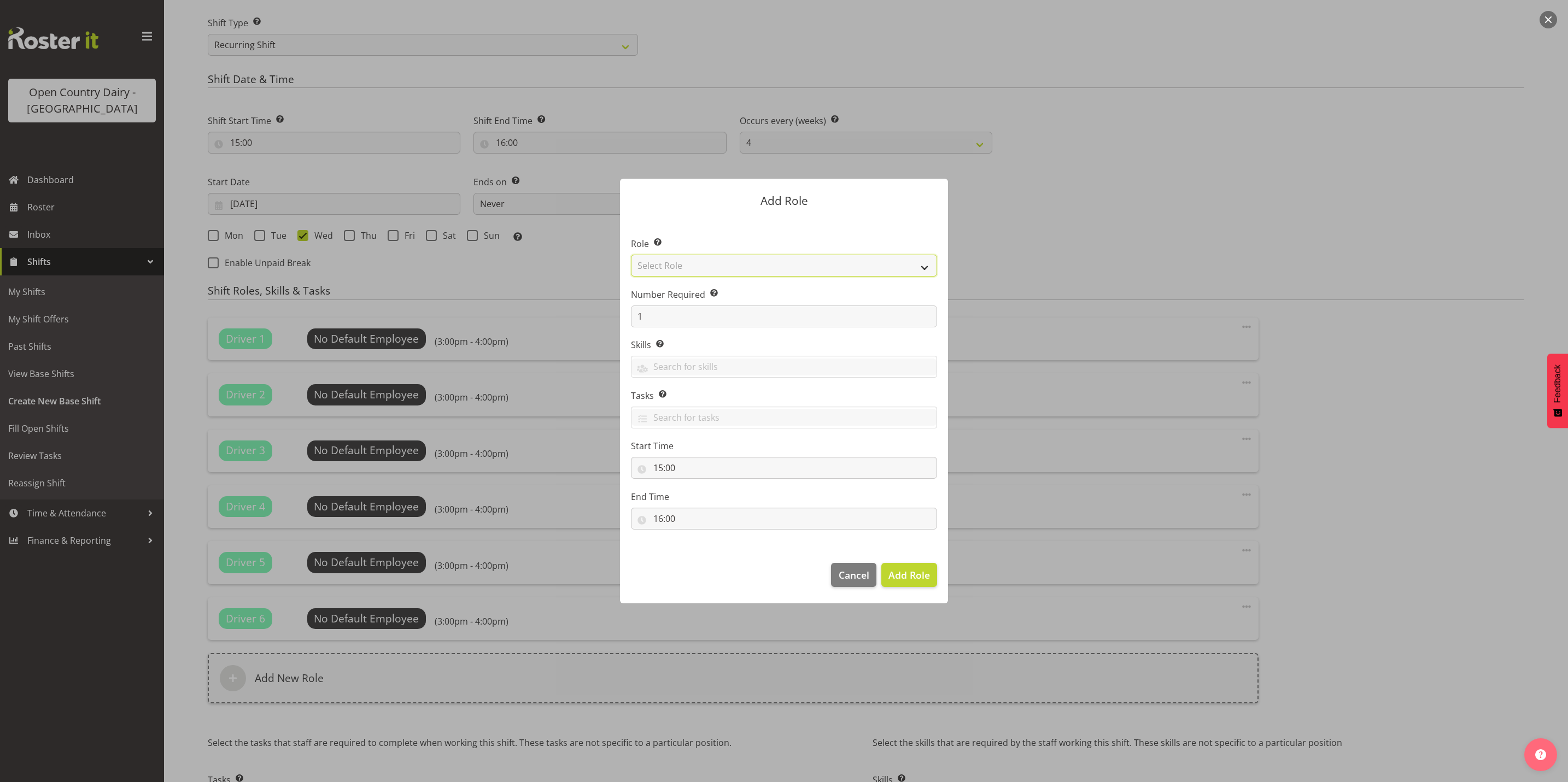
click at [683, 264] on select "Select Role Crew Leader Driver Driver Assessor Dayshift Driver Assessor Nightsh…" at bounding box center [783, 265] width 306 height 22
select select "1154"
click at [631, 254] on select "Select Role Crew Leader Driver Driver Assessor Dayshift Driver Assessor Nightsh…" at bounding box center [783, 265] width 306 height 22
click at [678, 306] on input "1" at bounding box center [783, 316] width 306 height 22
click at [896, 580] on span "Add Role" at bounding box center [909, 574] width 42 height 13
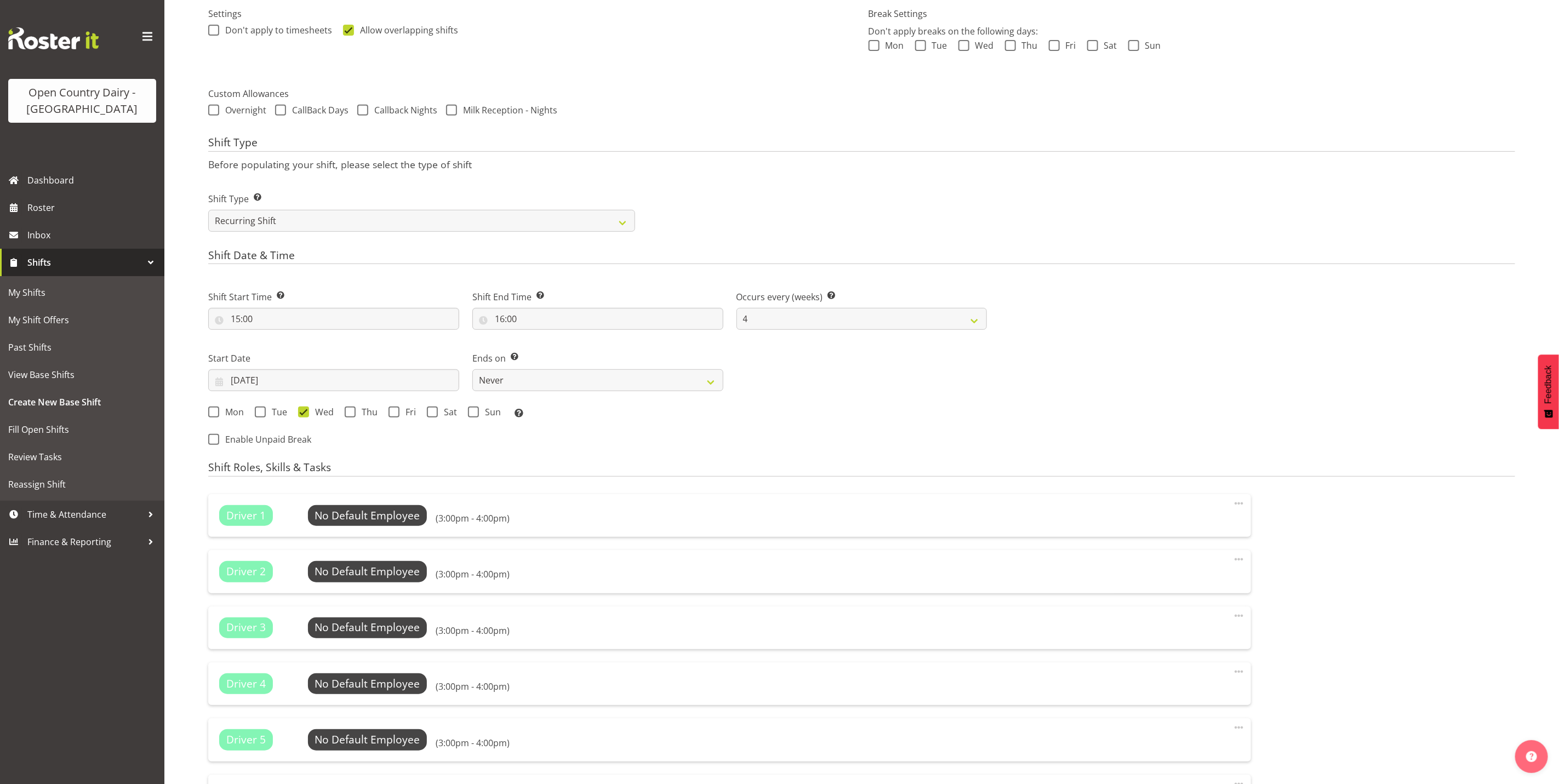
scroll to position [324, 0]
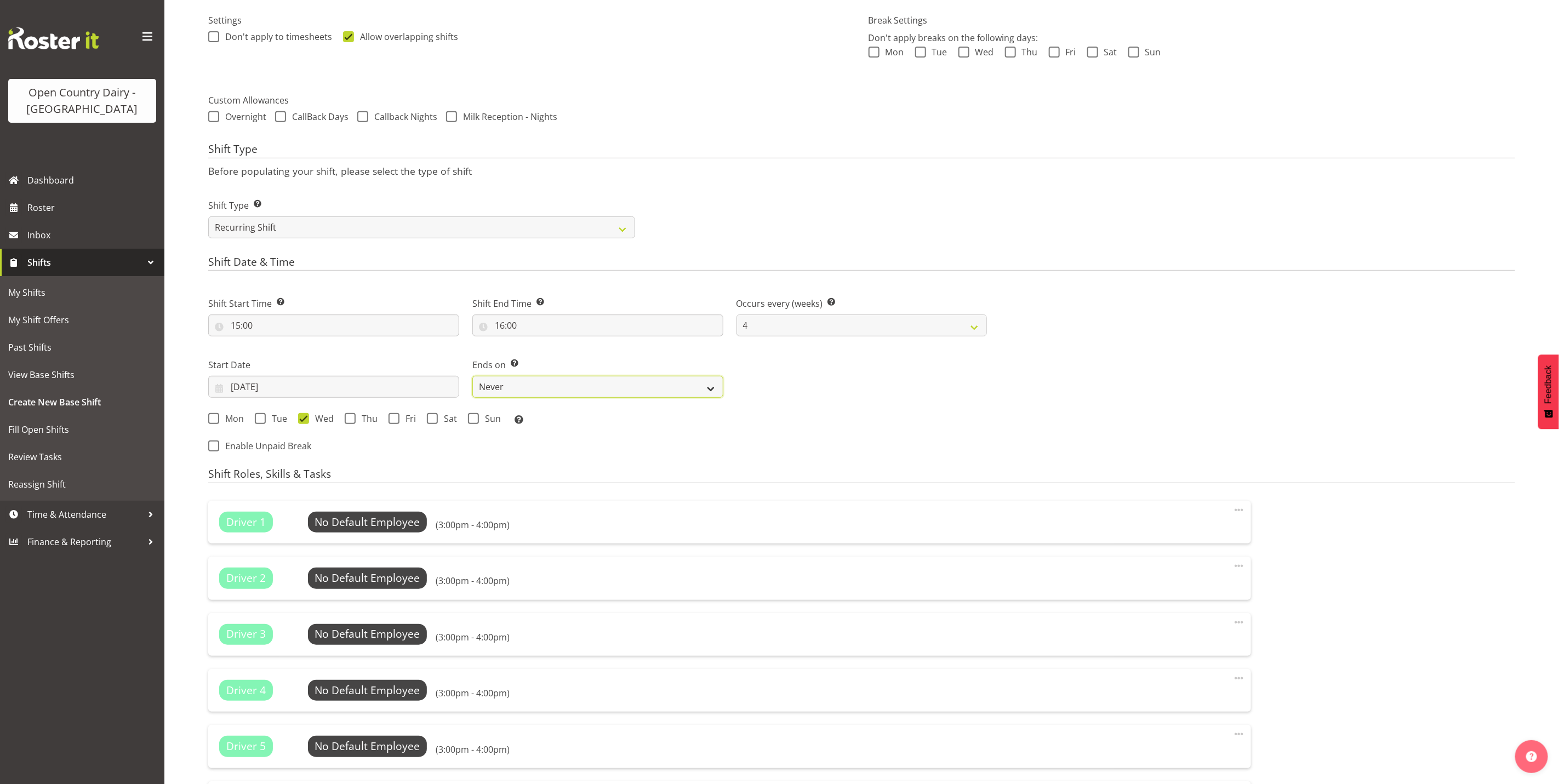
click at [537, 392] on select "Never On Date" at bounding box center [598, 387] width 251 height 22
click at [781, 397] on div "Shift Start Time Set the time of the day you wish this shift to start 15:00 00 …" at bounding box center [597, 357] width 792 height 152
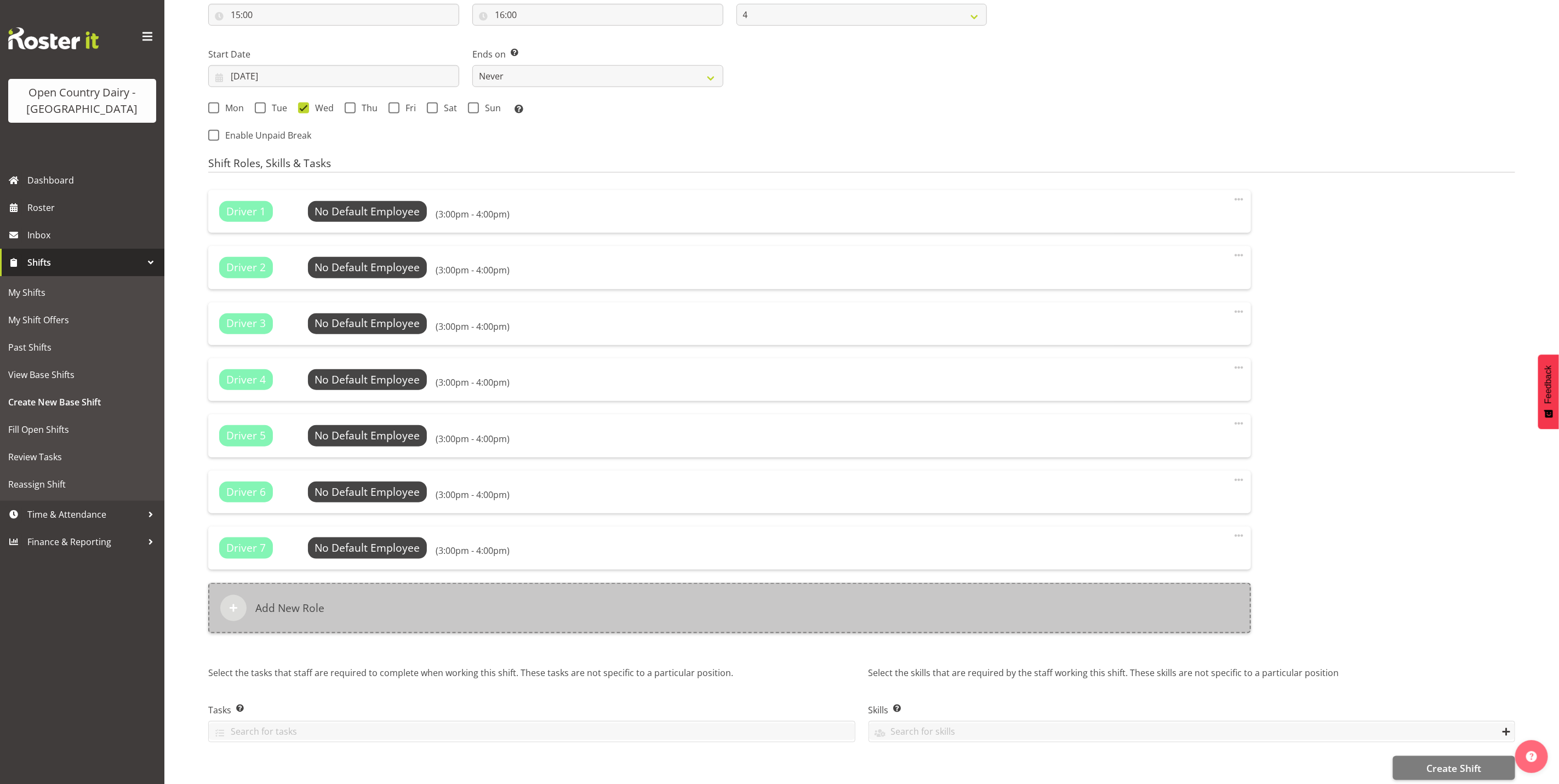
scroll to position [652, 0]
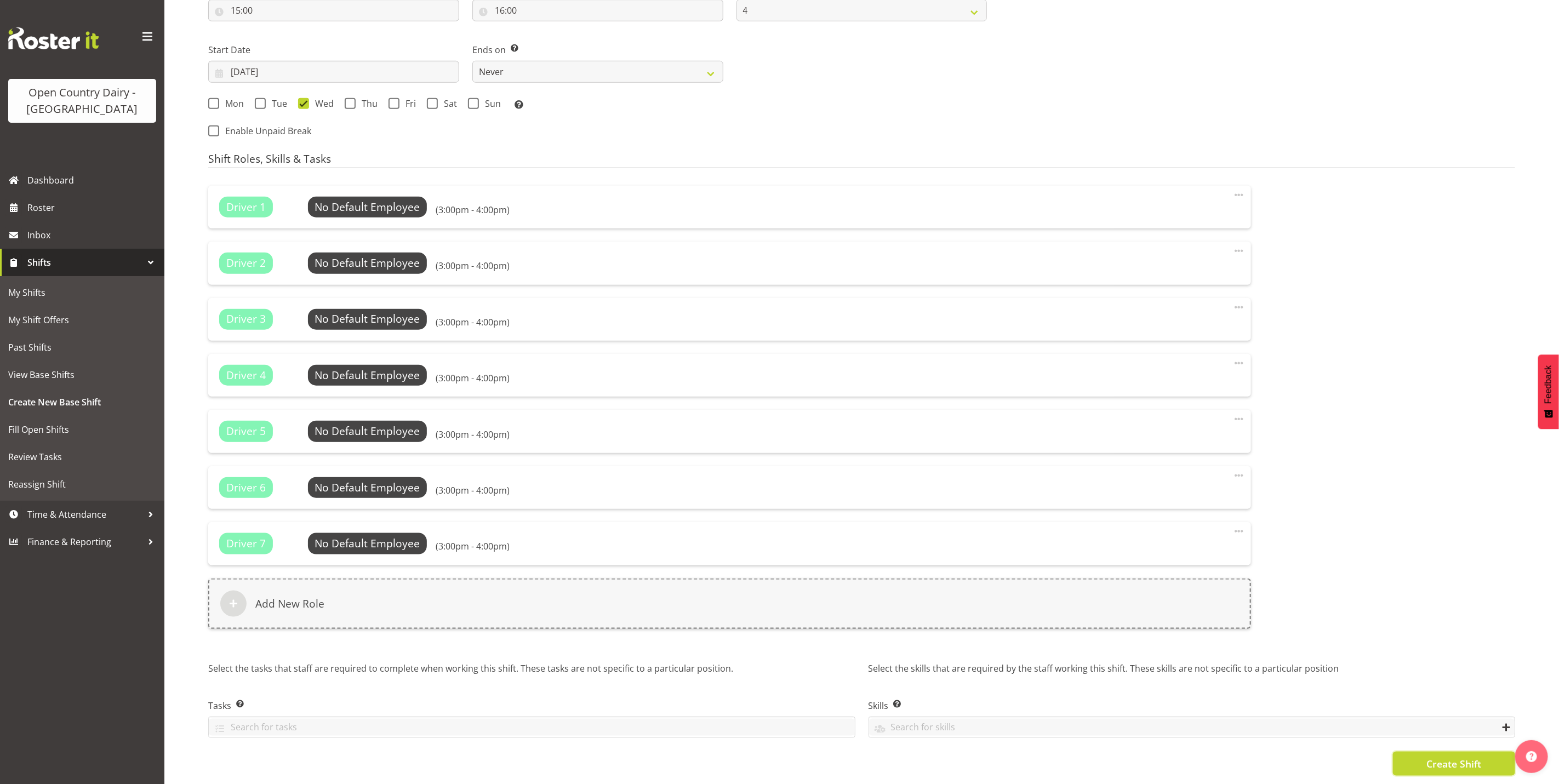
click at [1429, 757] on span "Create Shift" at bounding box center [1453, 764] width 54 height 14
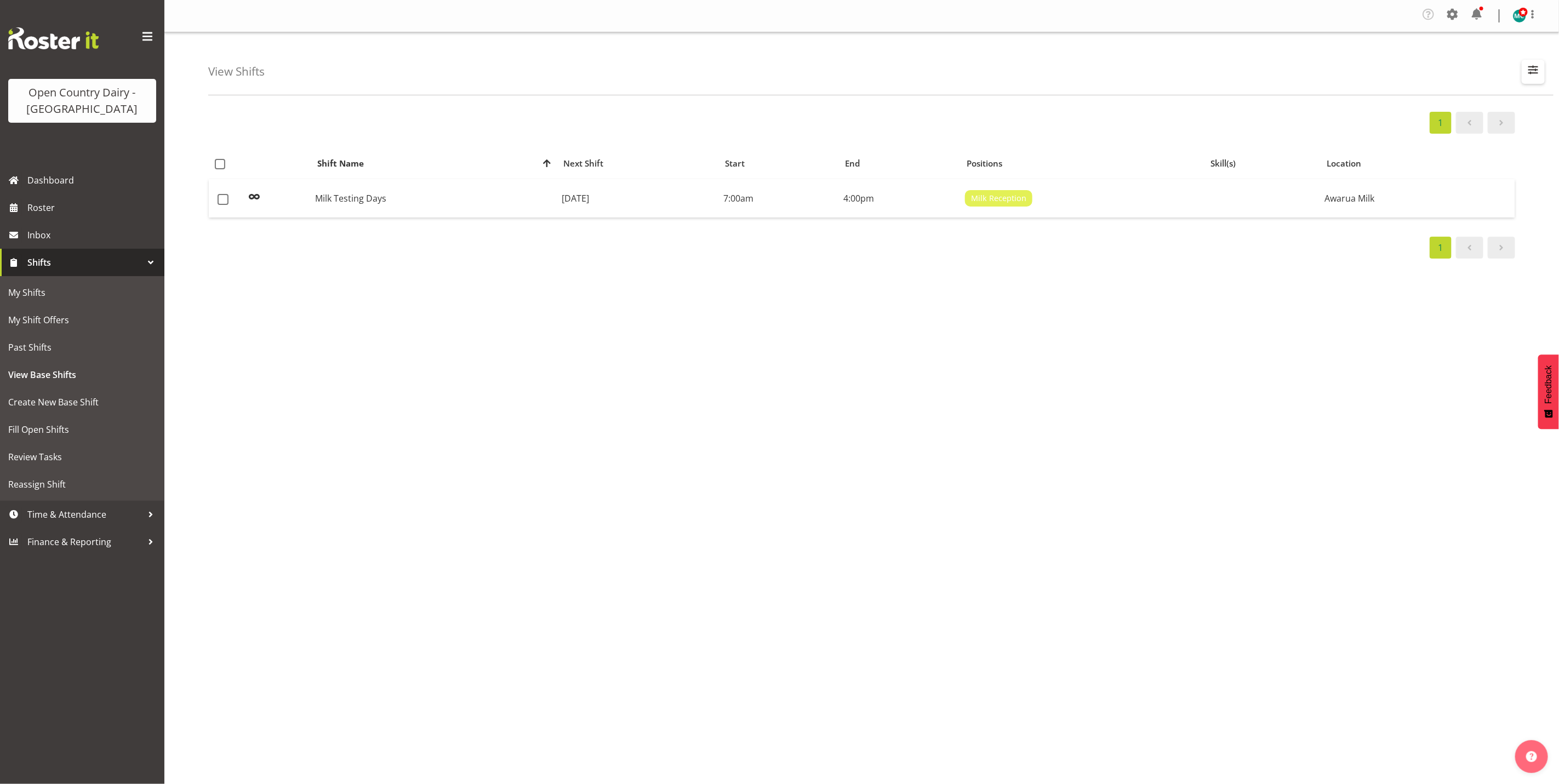
click at [1535, 66] on span "button" at bounding box center [1533, 70] width 14 height 14
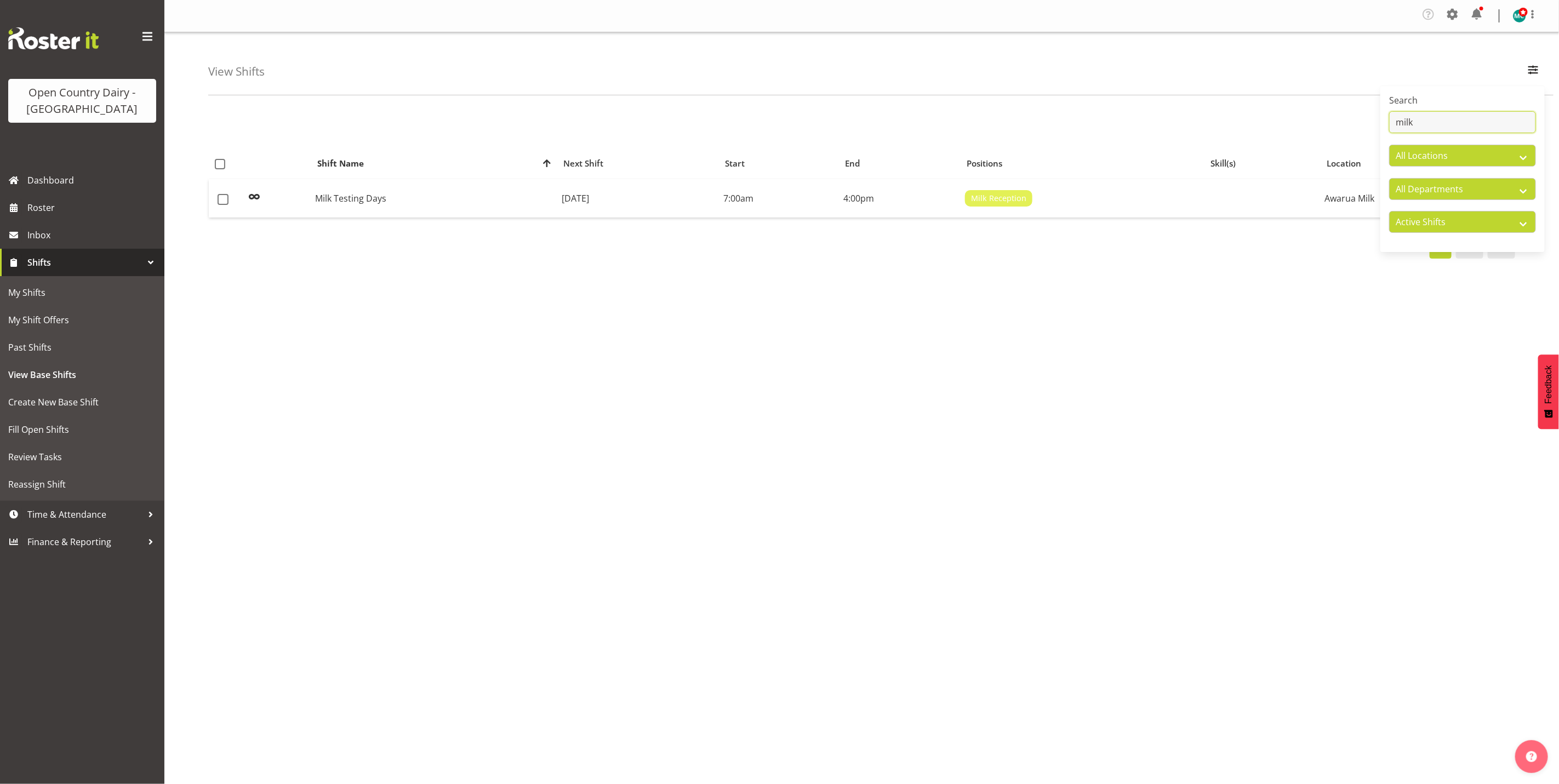
click at [1436, 122] on input "milk" at bounding box center [1462, 122] width 147 height 22
type input "m"
type input "crew"
click at [469, 204] on td "Crew Leader Meeting" at bounding box center [437, 198] width 265 height 39
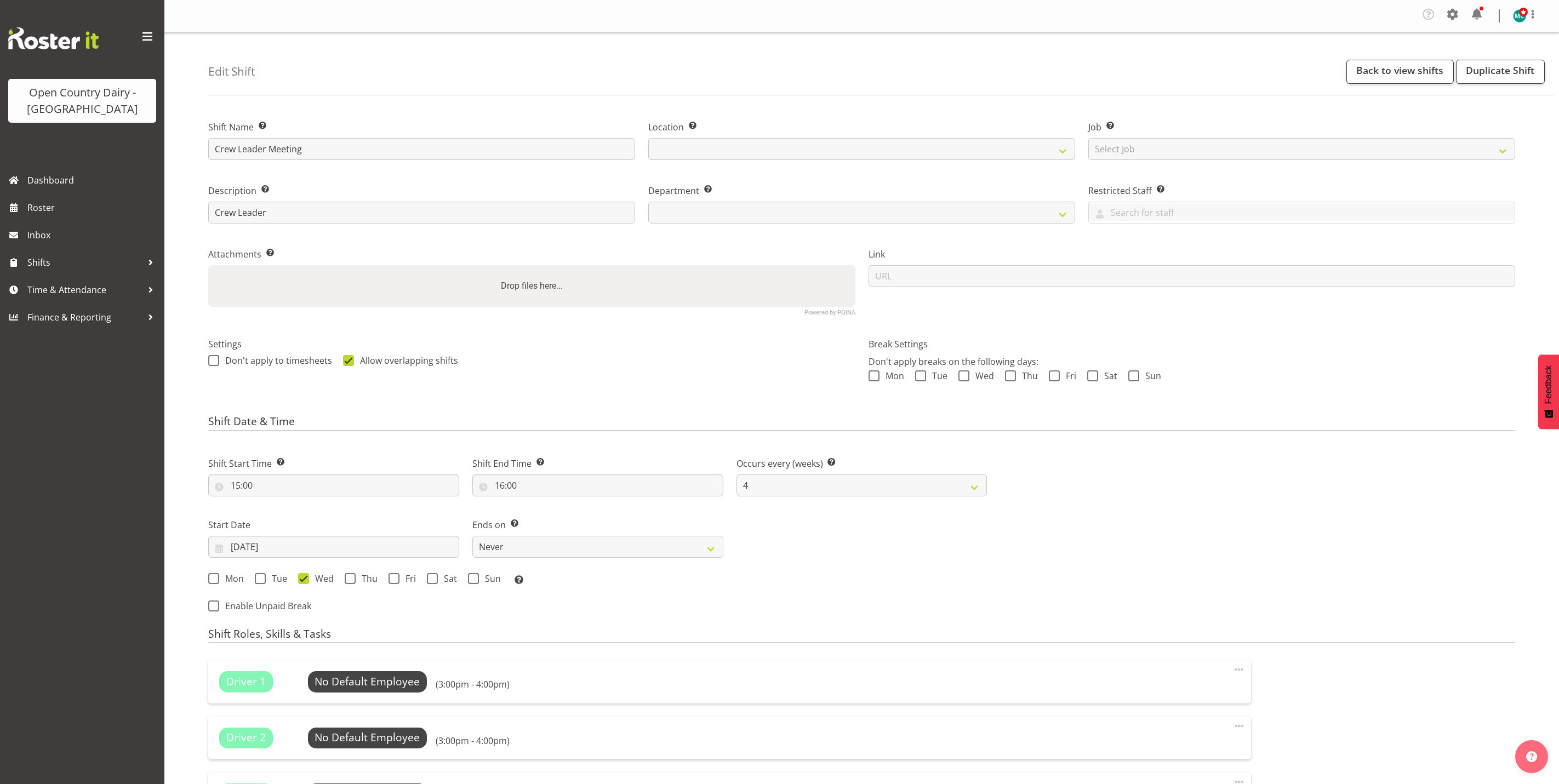
select select "4"
select select
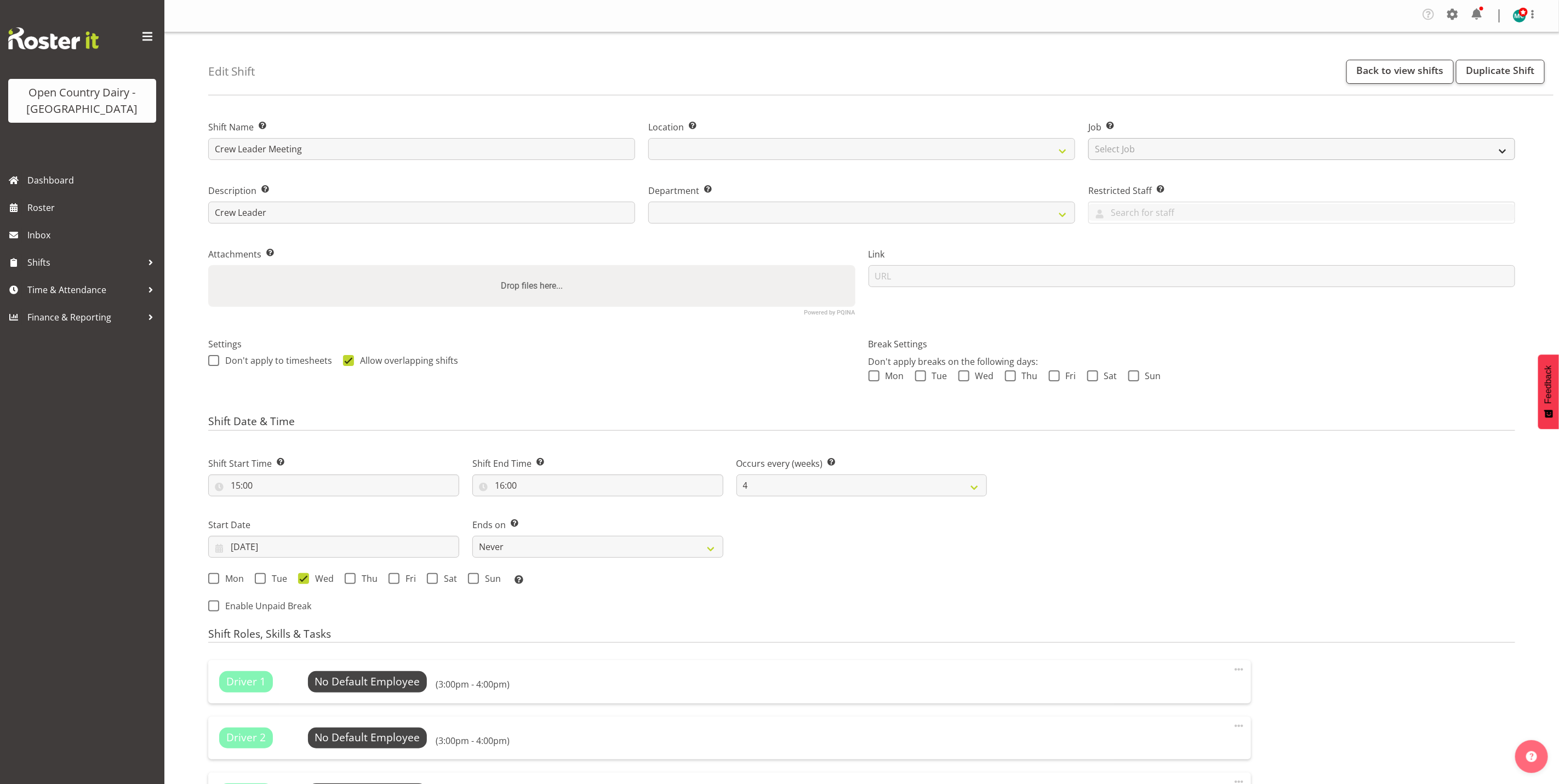
select select
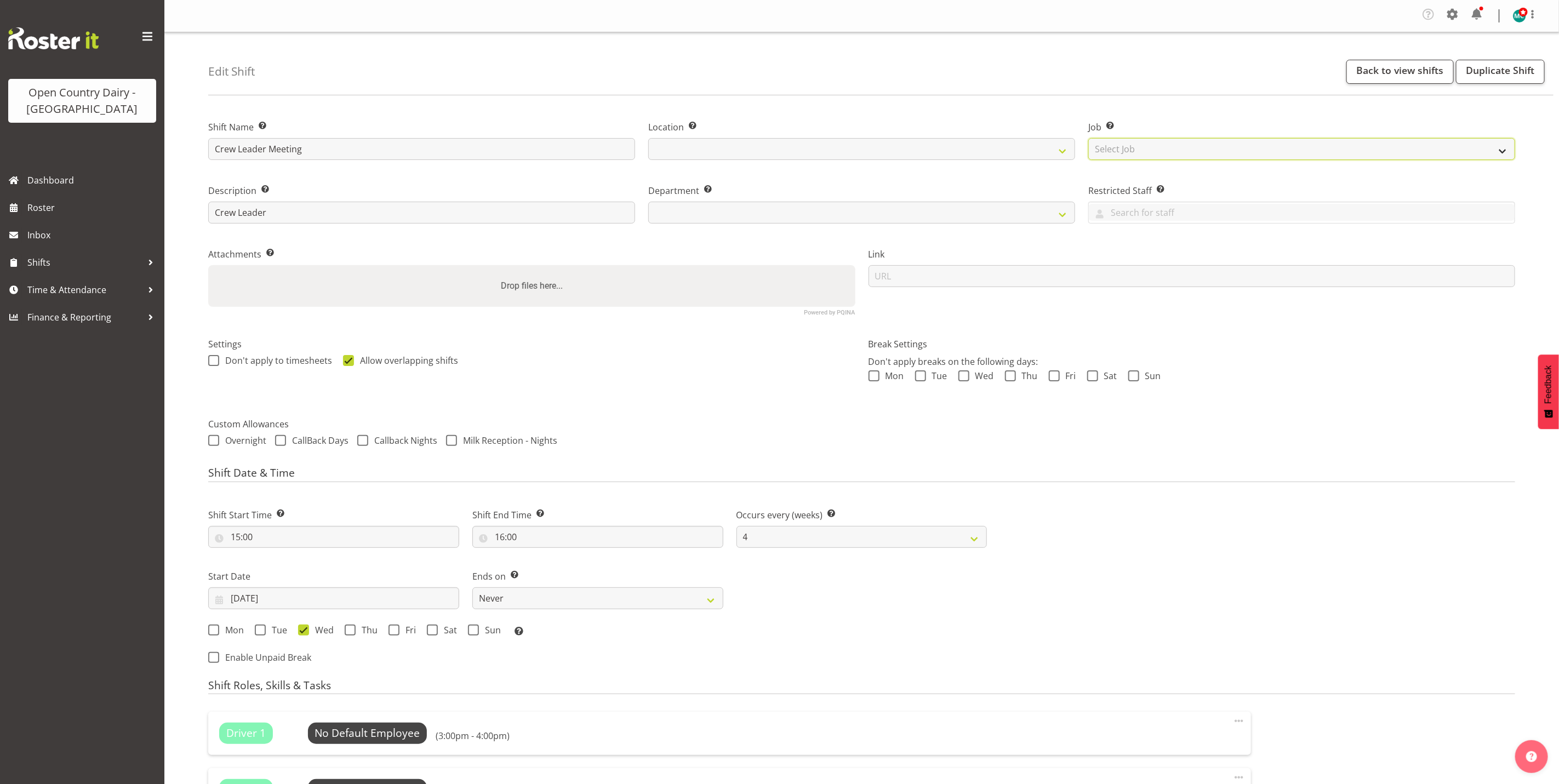
click at [1151, 148] on select "Select Job Create new job Connecting /unconnecting Trailers" at bounding box center [1302, 148] width 427 height 22
click at [795, 231] on div "Department Set the department that the shift relates to." at bounding box center [861, 201] width 440 height 64
click at [795, 220] on select at bounding box center [861, 212] width 427 height 22
select select "844"
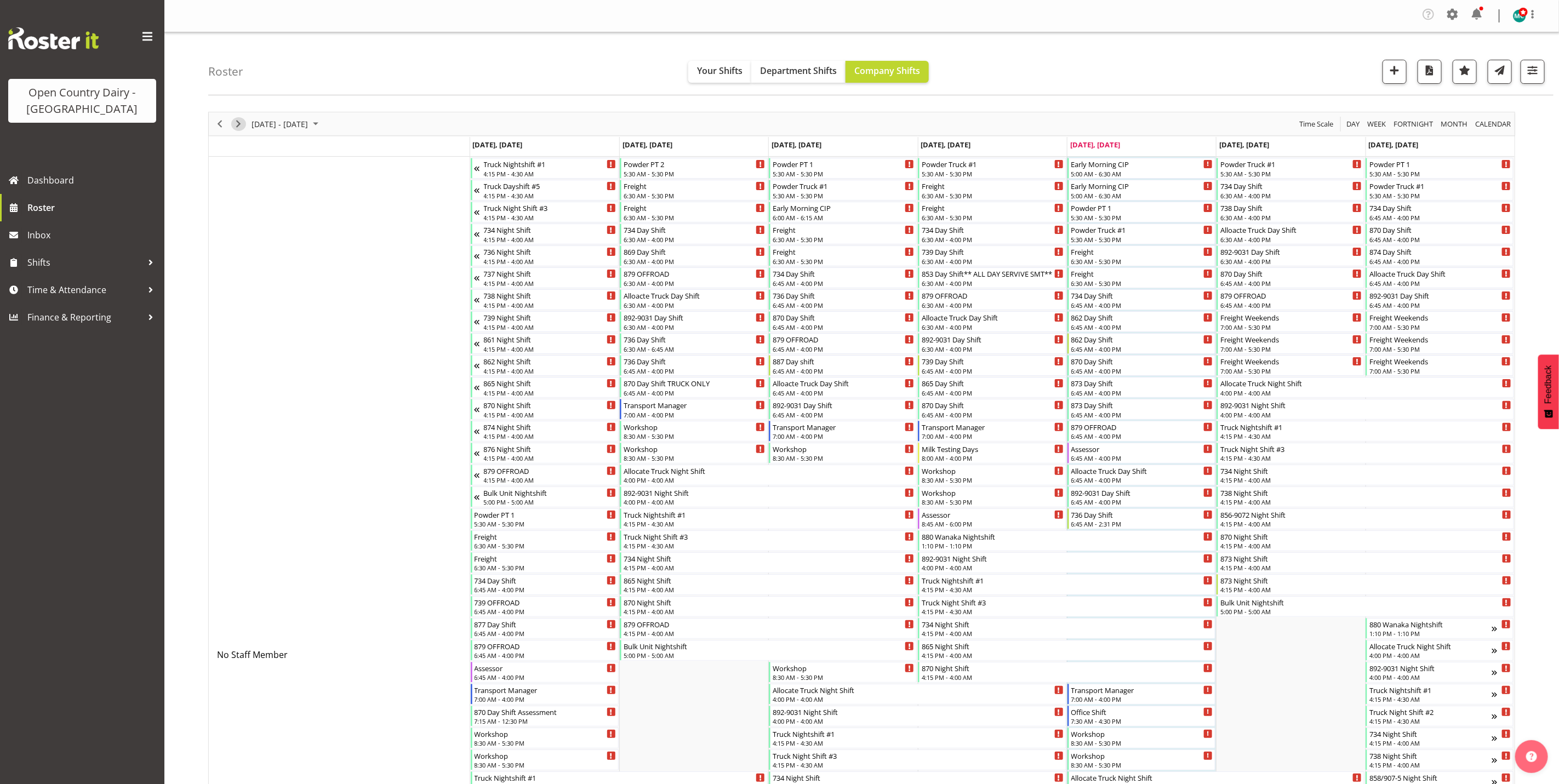
click at [239, 124] on span "Next" at bounding box center [238, 124] width 13 height 14
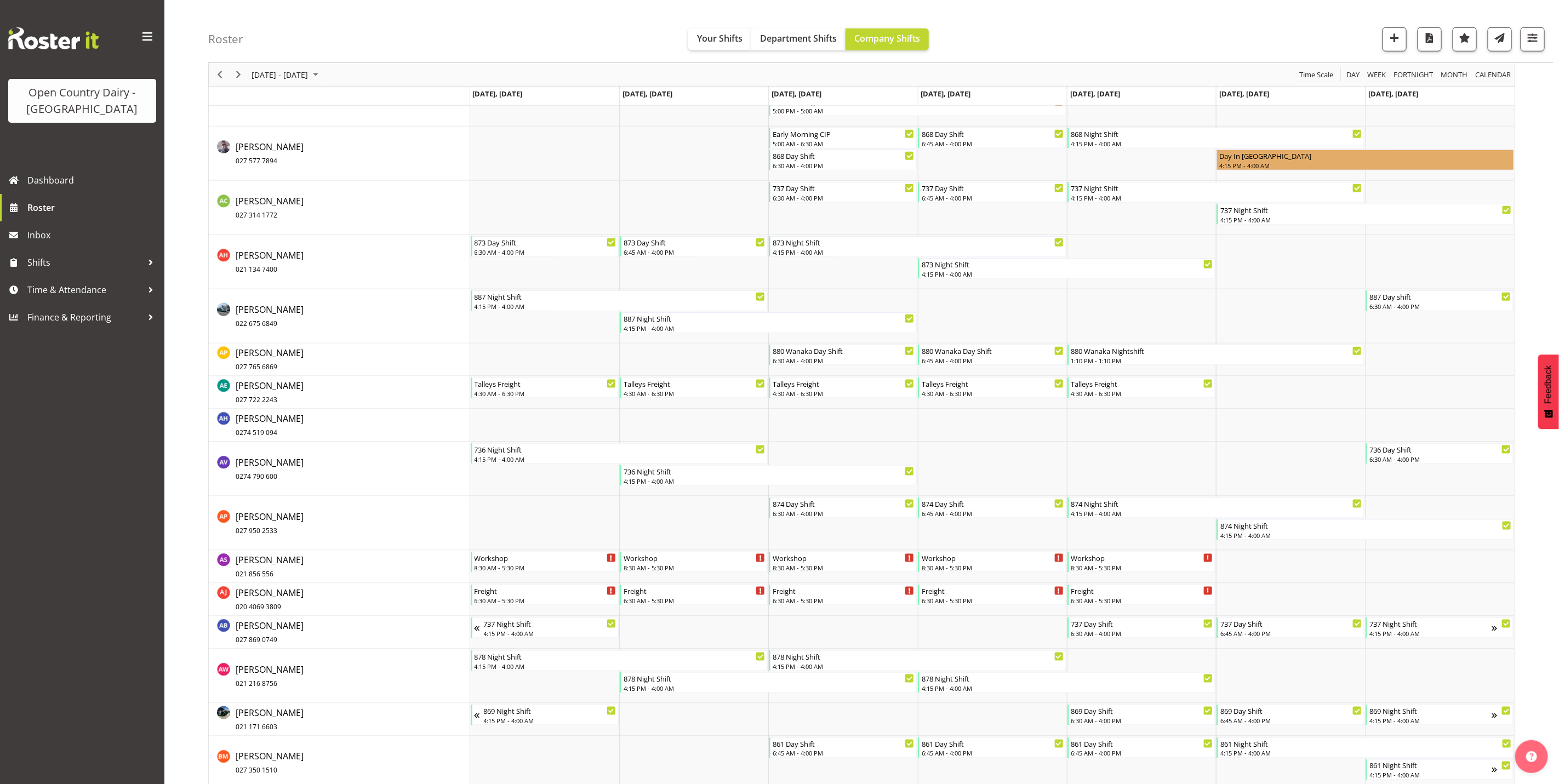
scroll to position [411, 0]
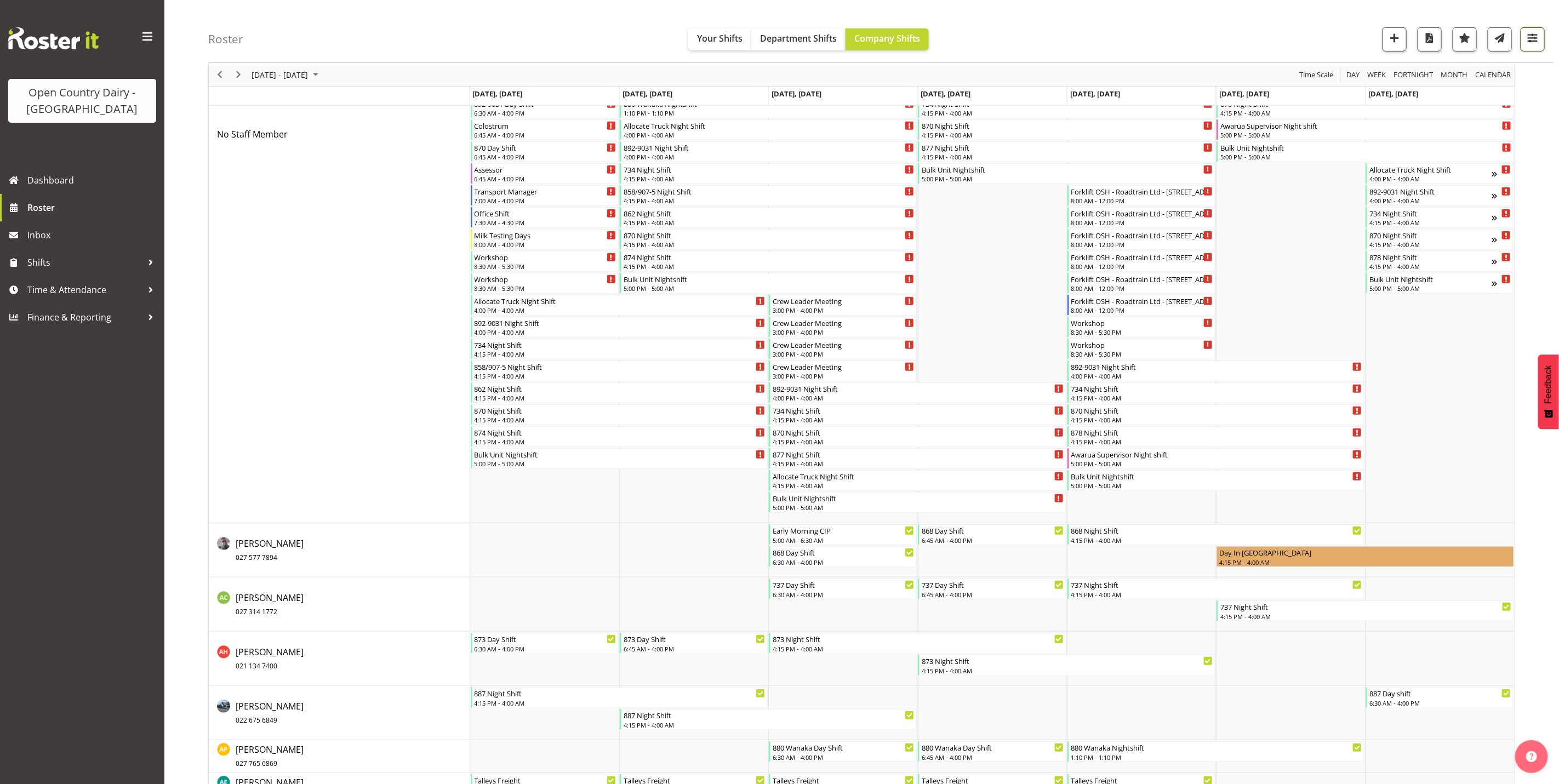
click at [1537, 42] on span "button" at bounding box center [1532, 38] width 14 height 14
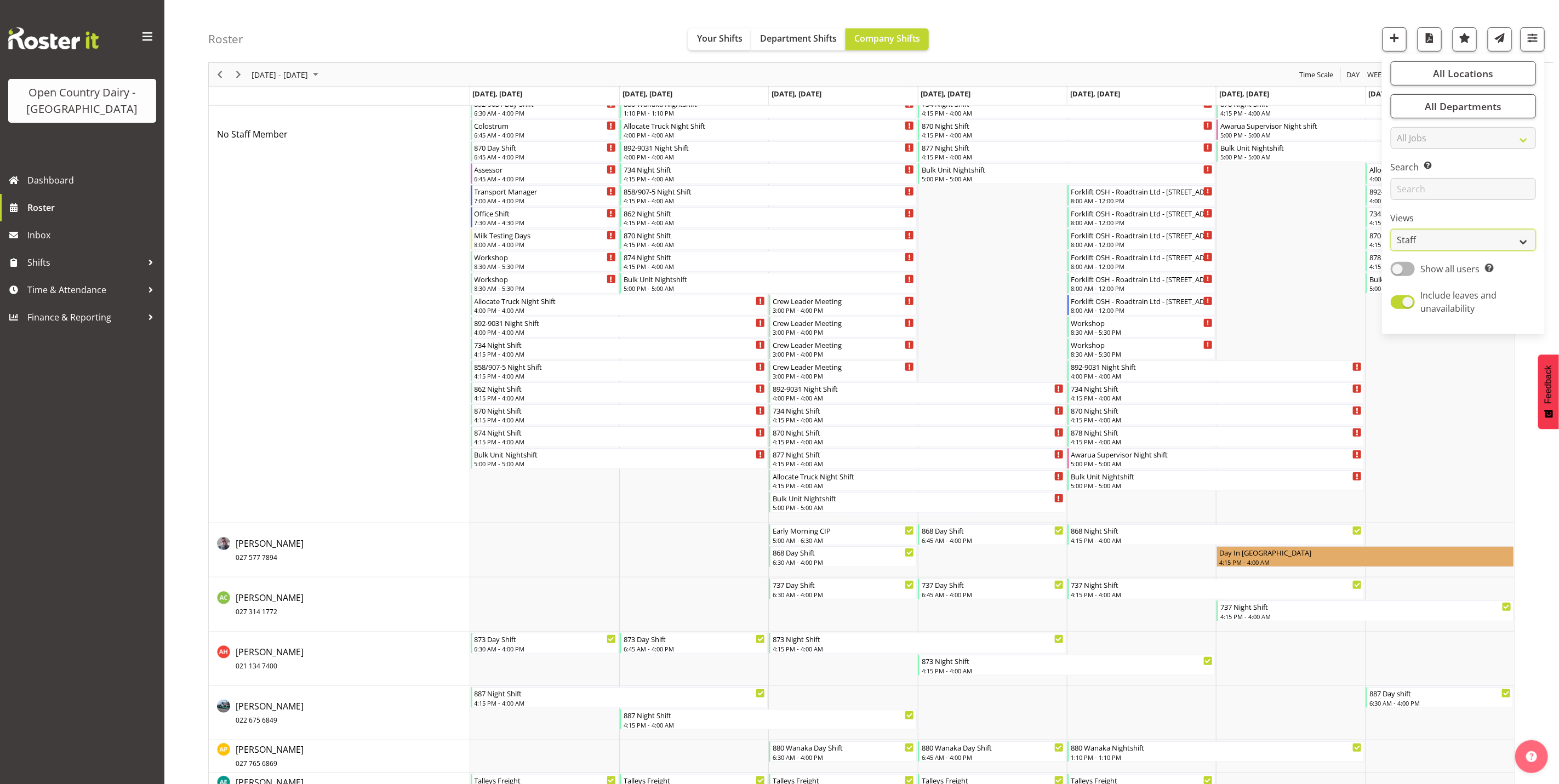
click at [1442, 234] on select "Staff Role Shift - Horizontal Shift - Vertical Staff - Location" at bounding box center [1463, 240] width 145 height 22
select select "shiftH"
click at [1390, 251] on select "Staff Role Shift - Horizontal Shift - Vertical Staff - Location" at bounding box center [1463, 240] width 145 height 22
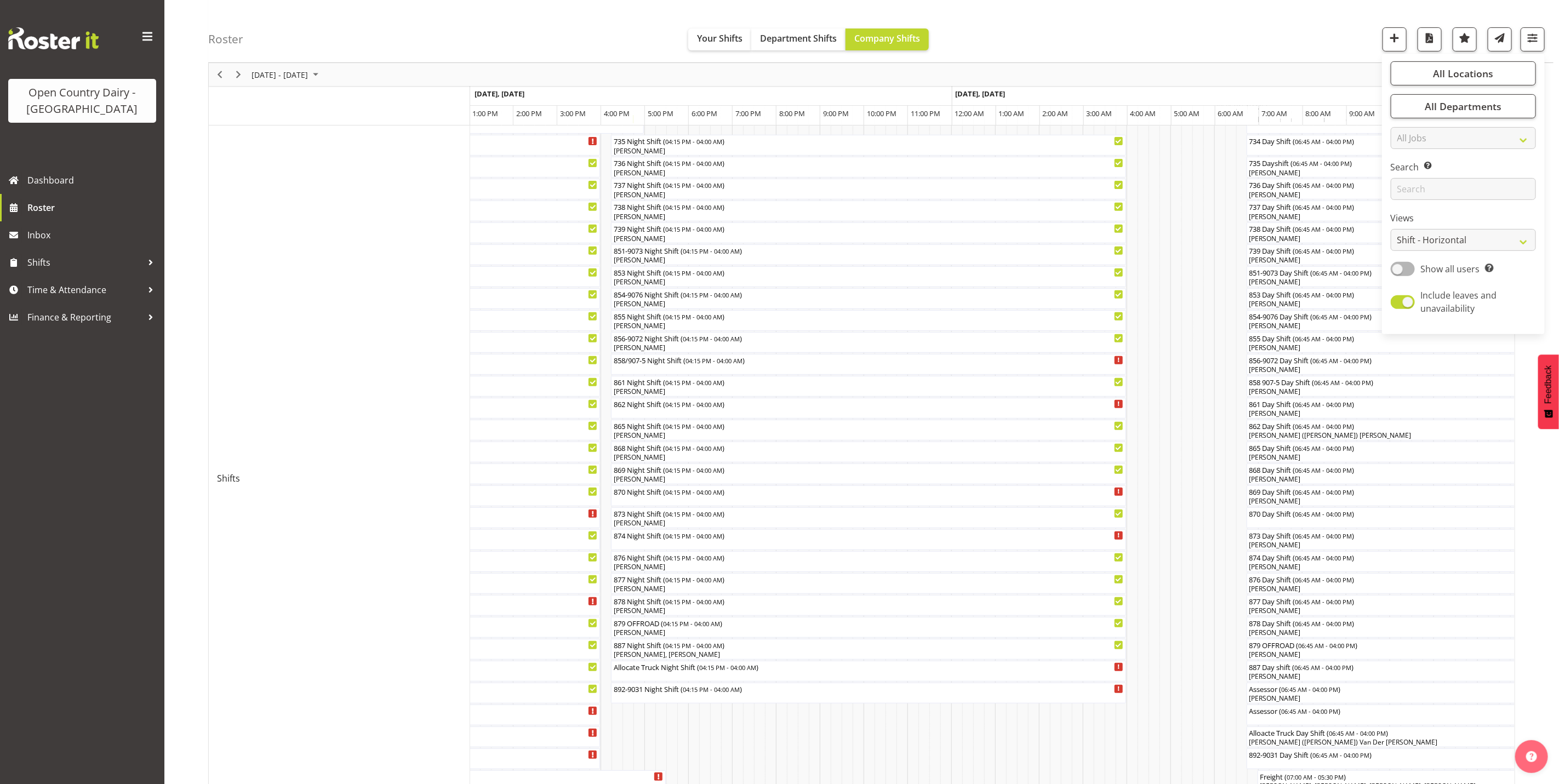
scroll to position [170, 0]
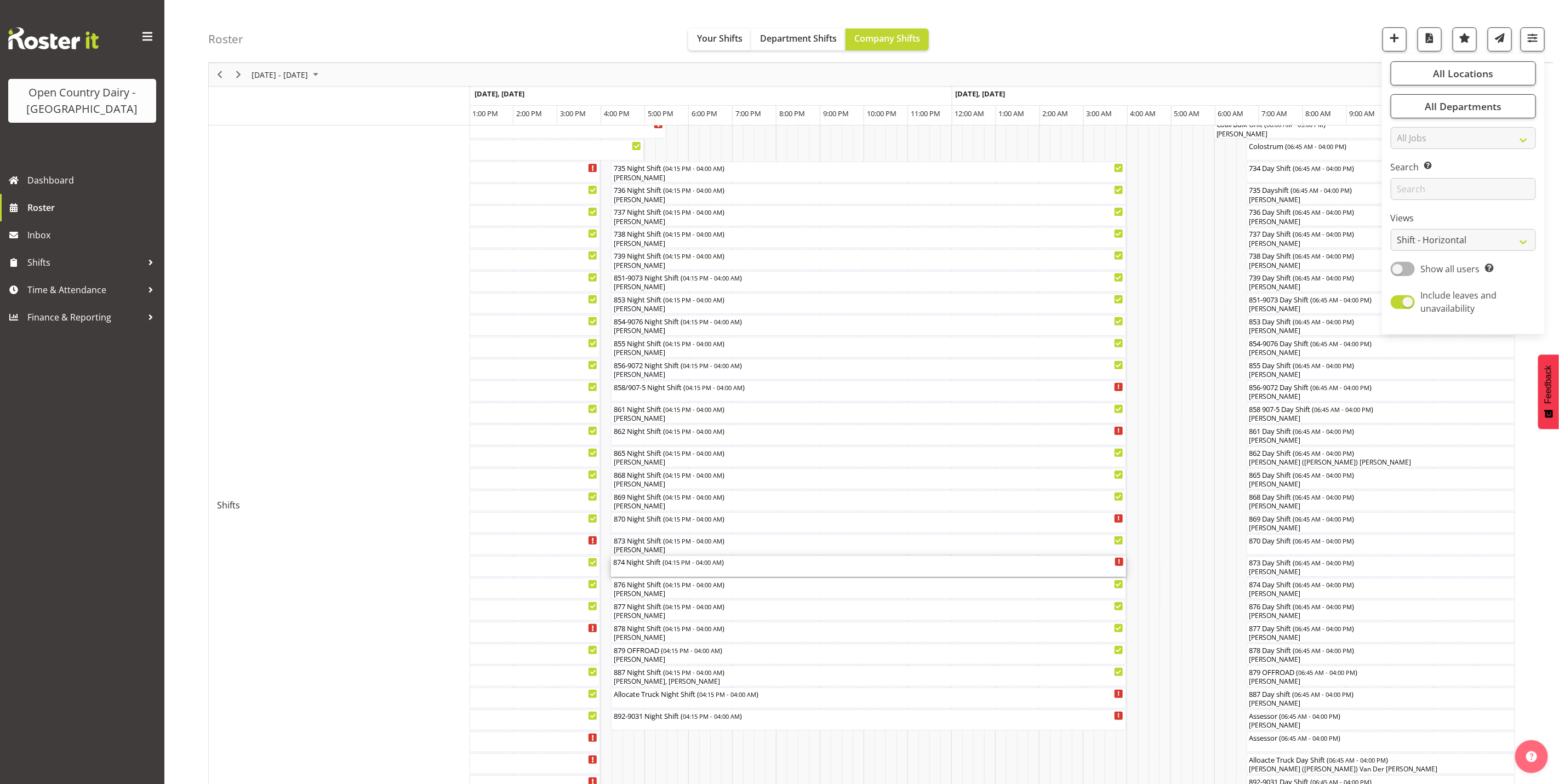
click at [645, 574] on div "874 Night Shift ( 04:15 PM - 04:00 AM )" at bounding box center [868, 567] width 511 height 21
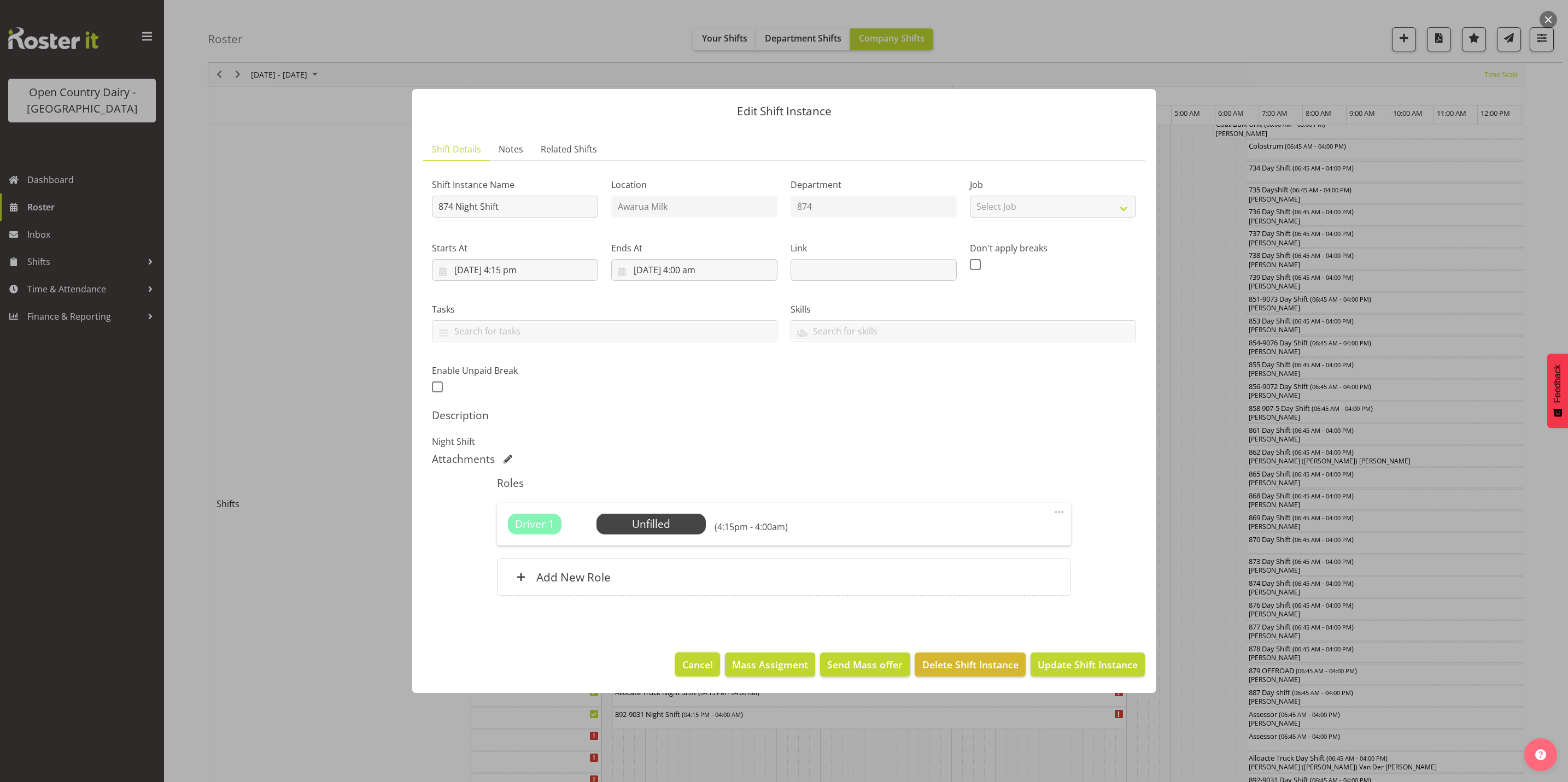
click at [688, 663] on span "Cancel" at bounding box center [697, 664] width 31 height 14
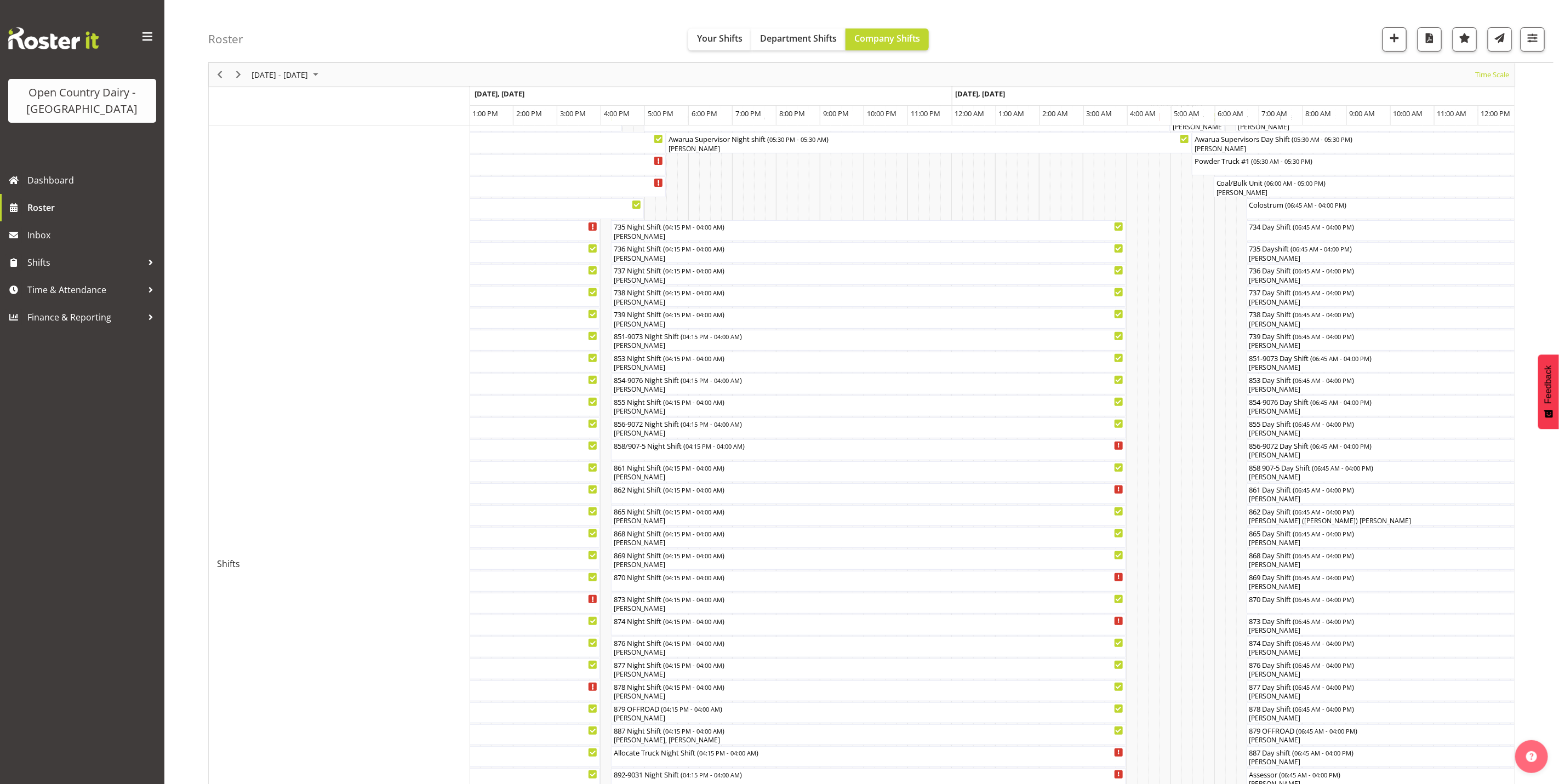
scroll to position [87, 0]
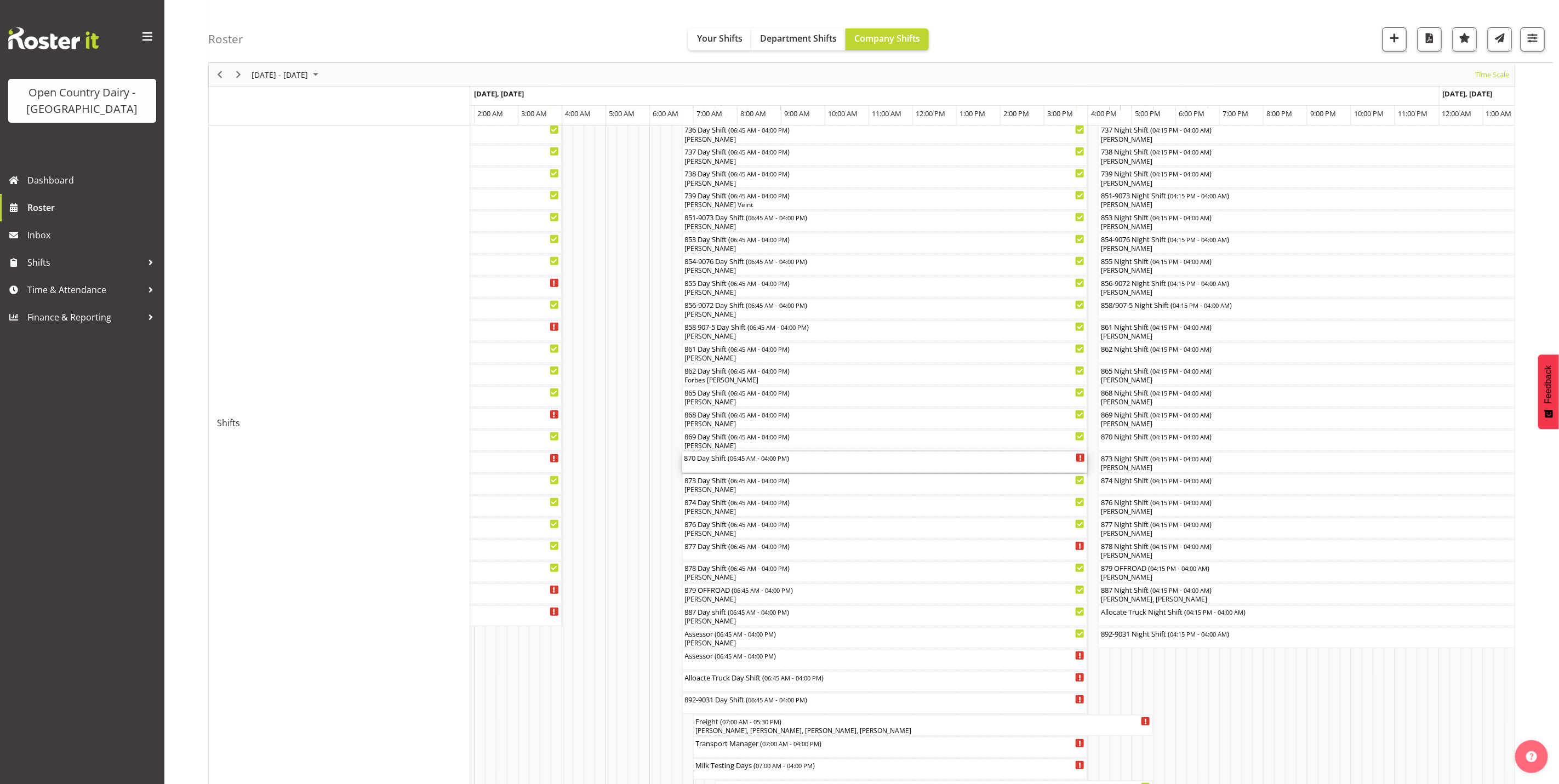
click at [715, 471] on div "870 Day Shift ( 06:45 AM - 04:00 PM )" at bounding box center [885, 462] width 401 height 21
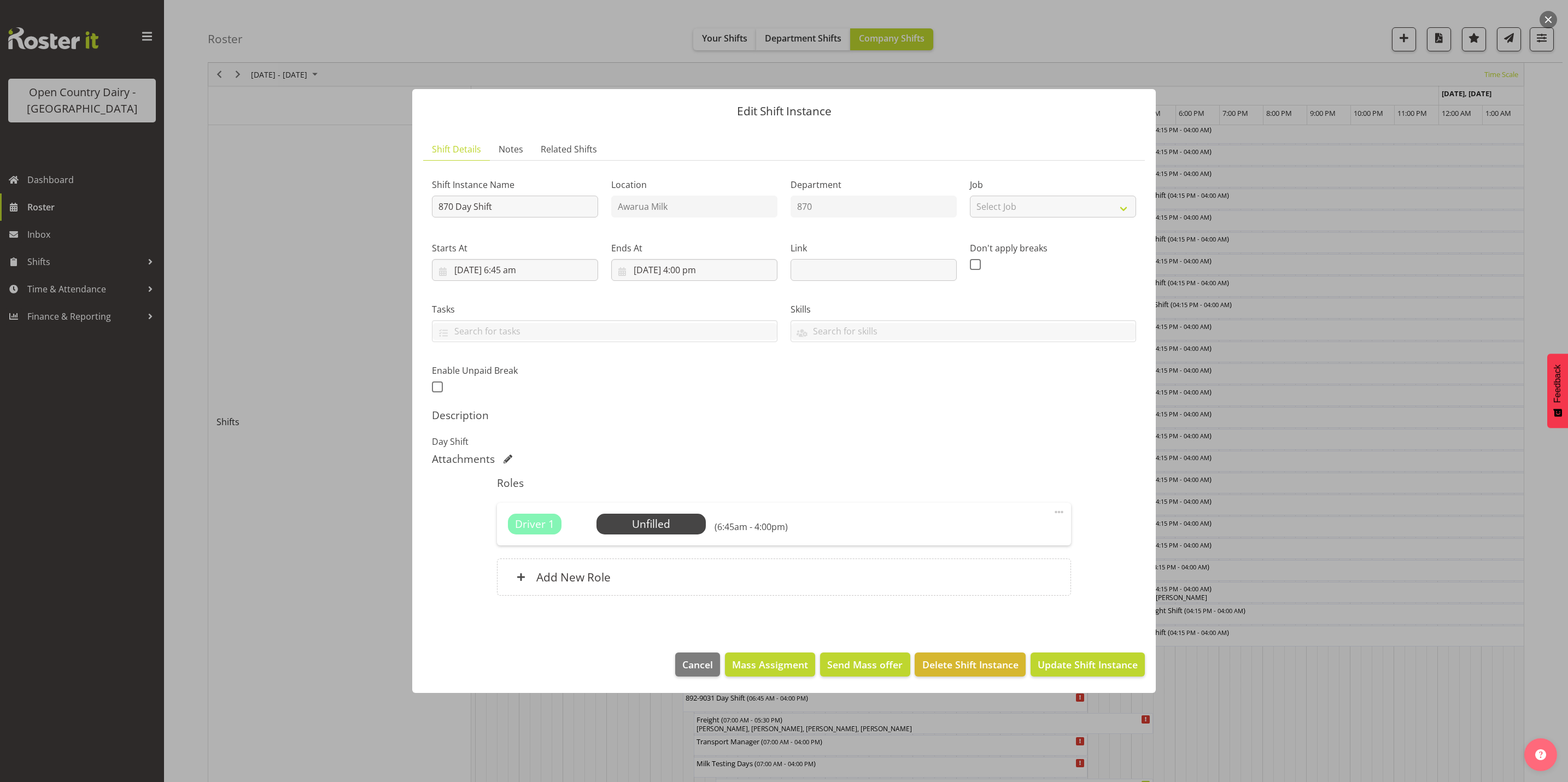
click at [708, 679] on footer "Cancel Mass Assigment Send Mass offer Delete Shift Instance Update Shift Instan…" at bounding box center [784, 667] width 744 height 51
click at [704, 671] on span "Cancel" at bounding box center [697, 664] width 31 height 14
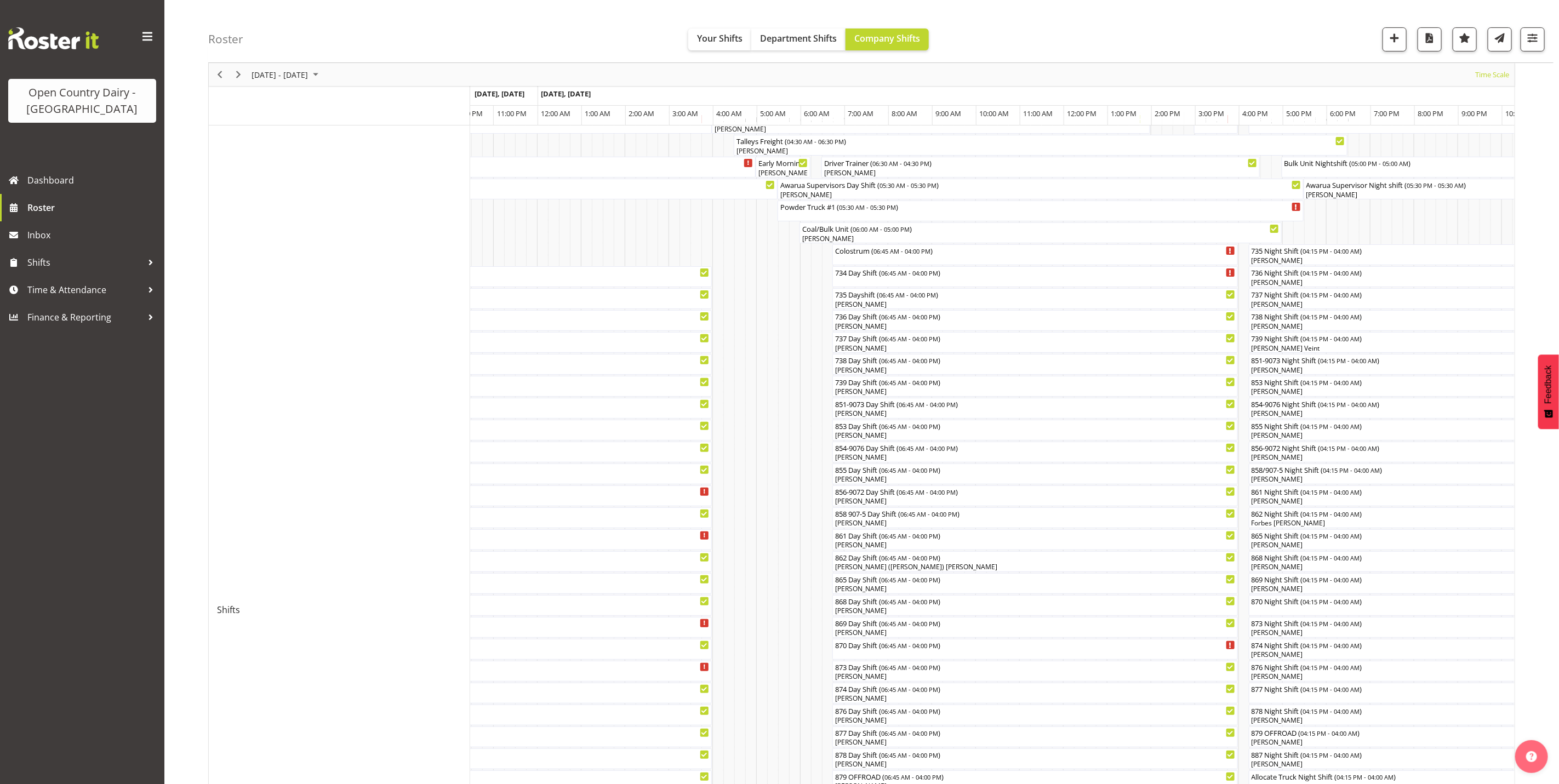
scroll to position [164, 0]
